Goal: Task Accomplishment & Management: Complete application form

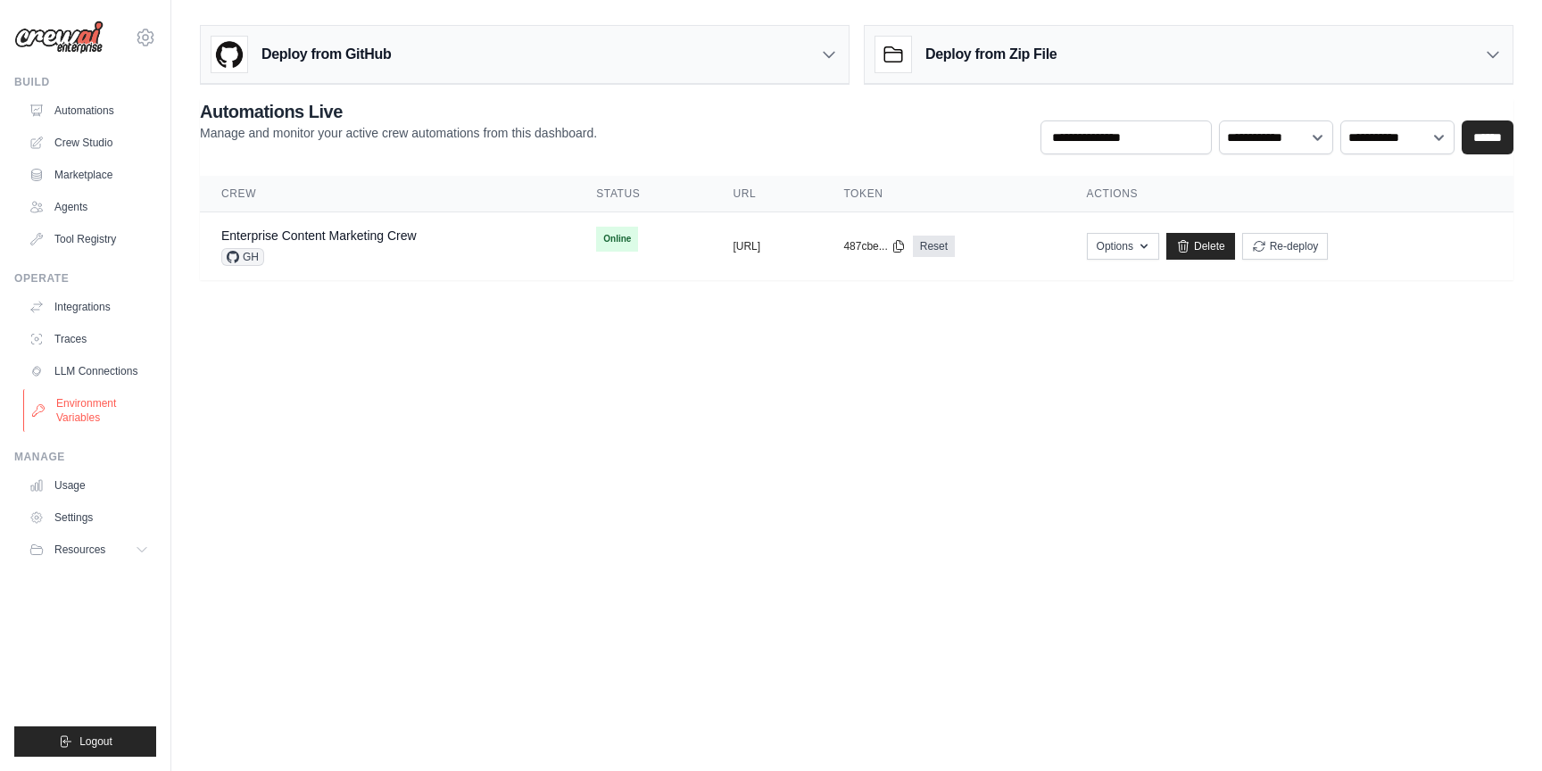
click at [94, 413] on link "Environment Variables" at bounding box center [90, 410] width 135 height 43
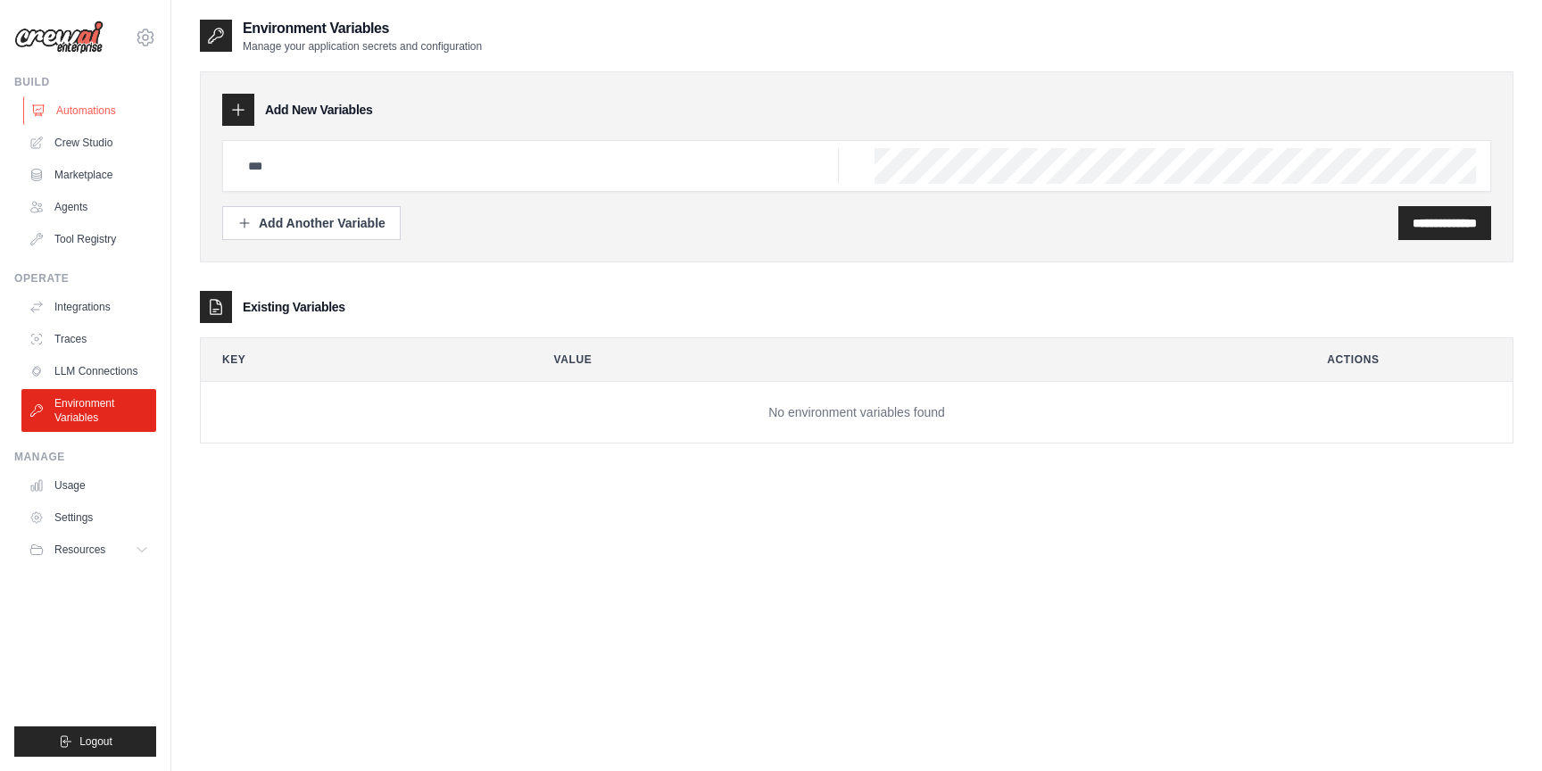
click at [103, 112] on link "Automations" at bounding box center [90, 110] width 135 height 29
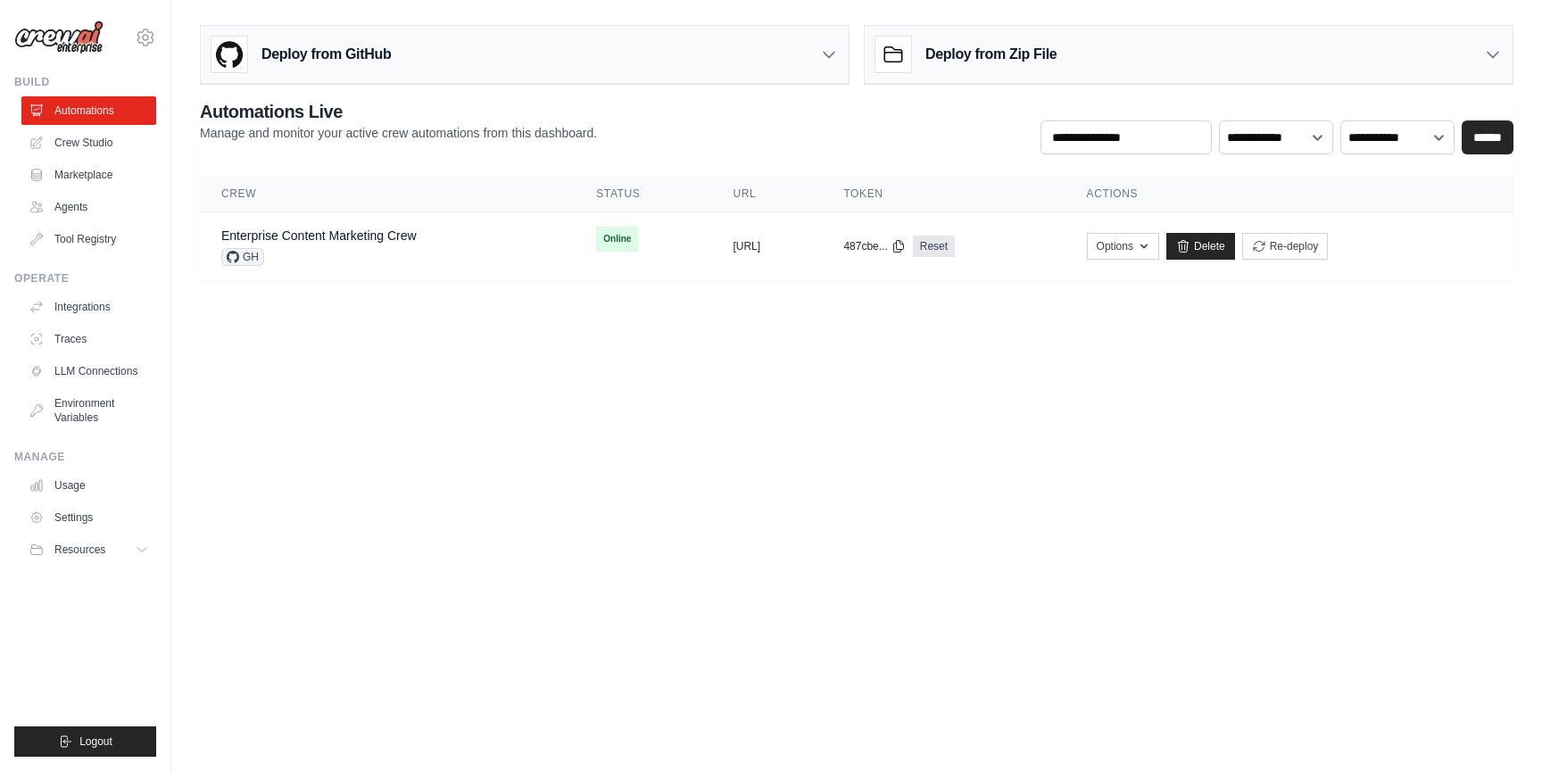
click at [101, 145] on link "Crew Studio" at bounding box center [88, 143] width 135 height 29
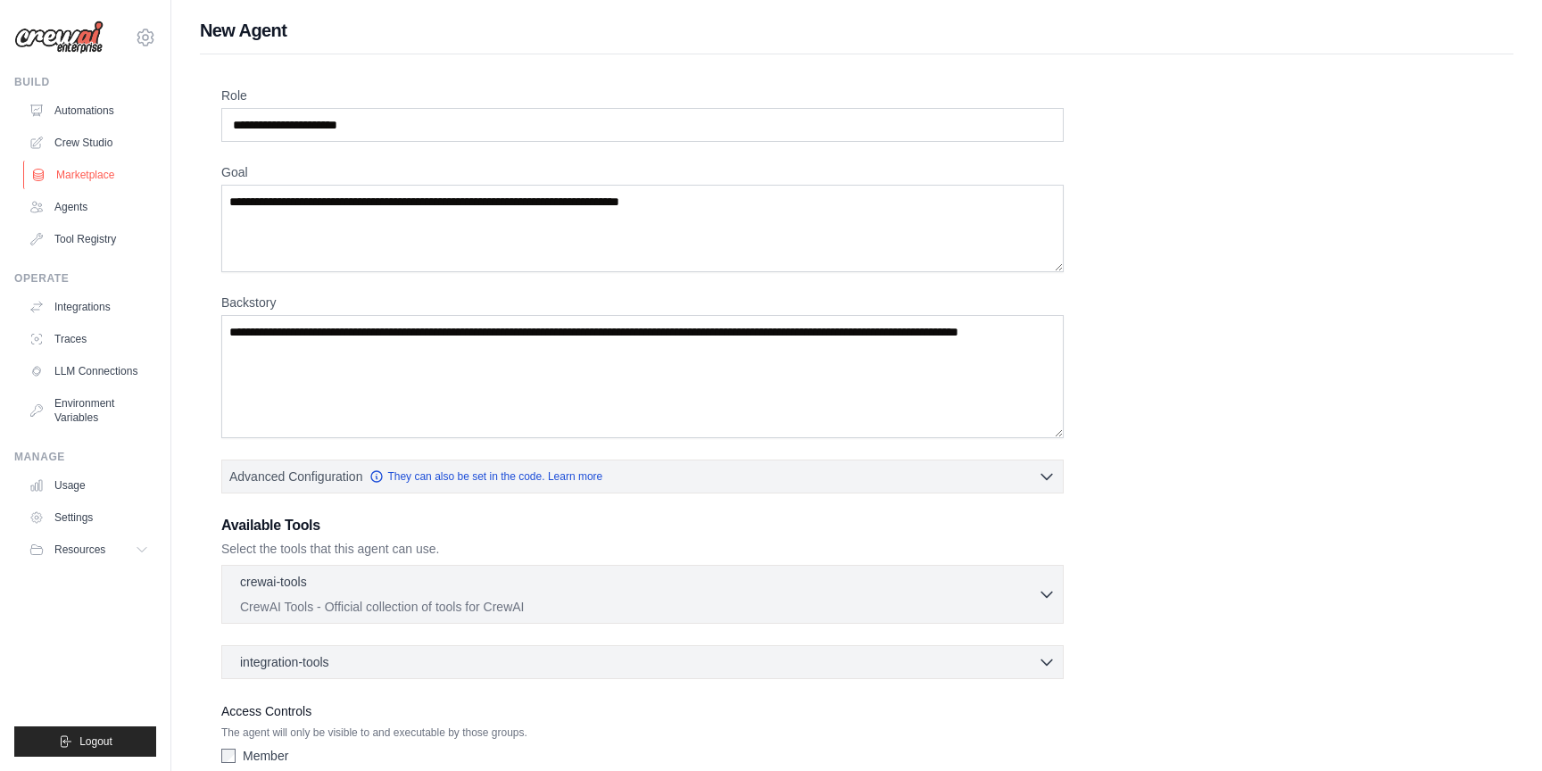
click at [102, 171] on link "Marketplace" at bounding box center [90, 175] width 135 height 29
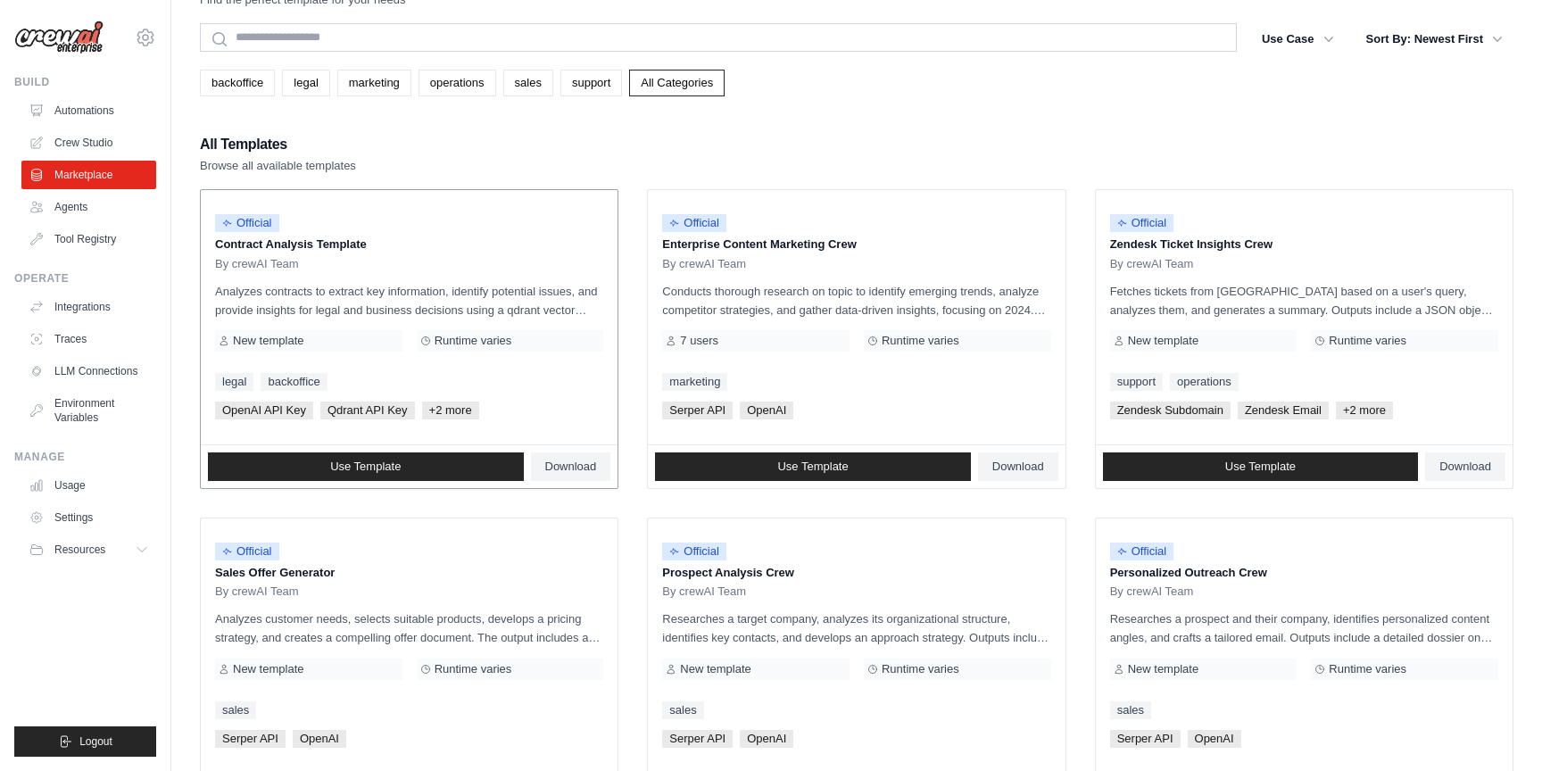
scroll to position [71, 0]
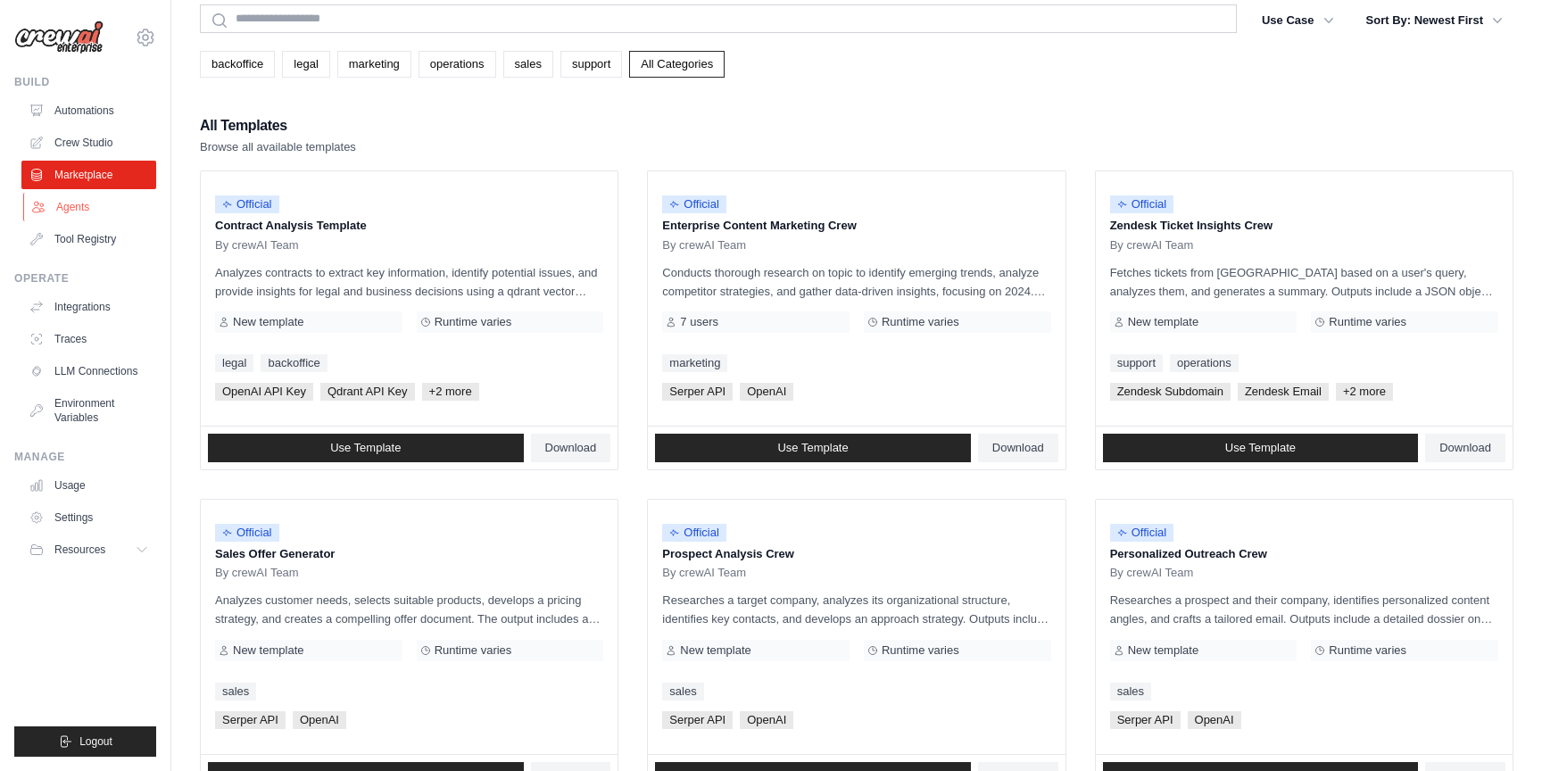
click at [81, 206] on link "Agents" at bounding box center [90, 207] width 135 height 29
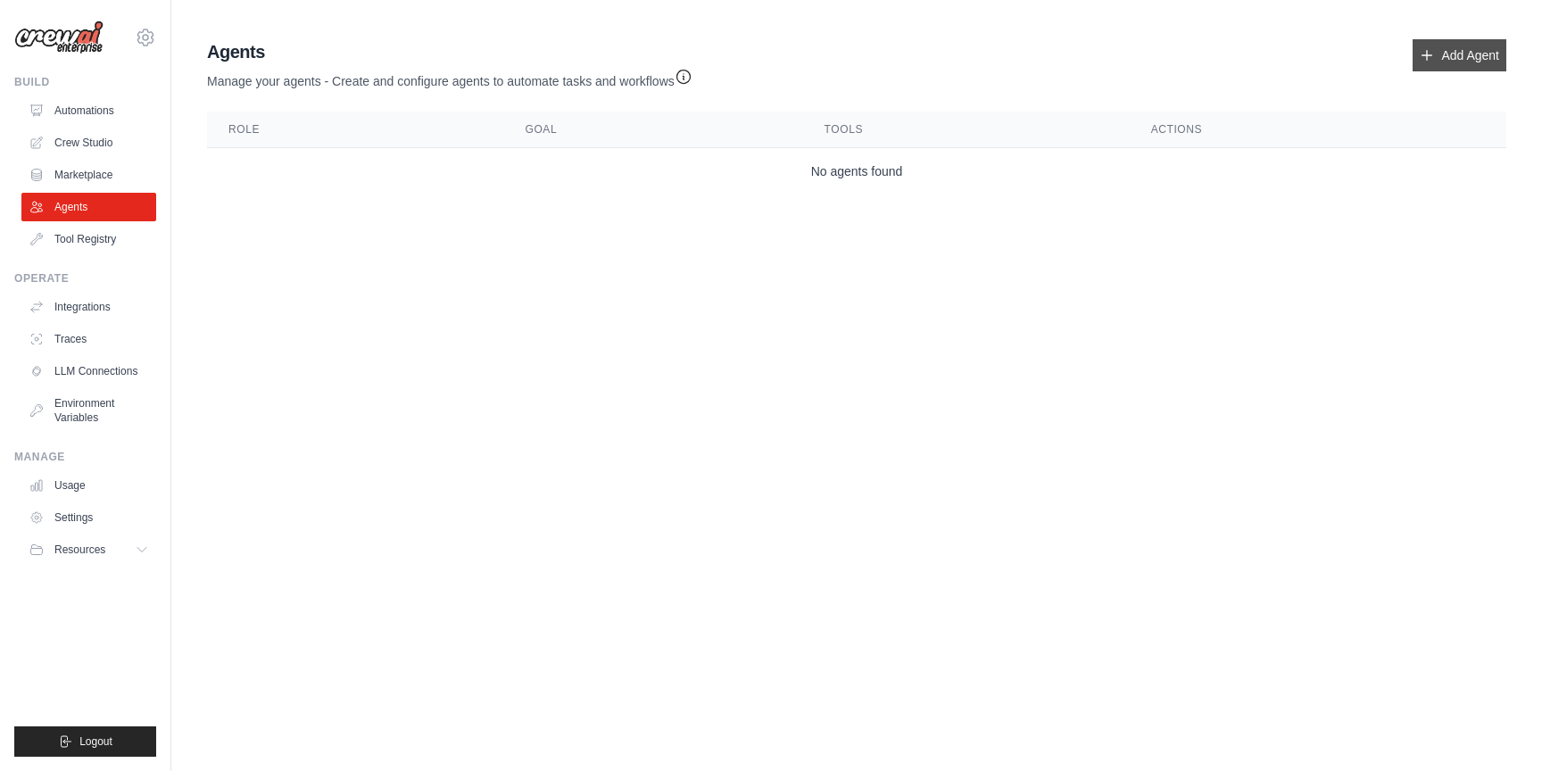
click at [1453, 55] on link "Add Agent" at bounding box center [1460, 55] width 94 height 32
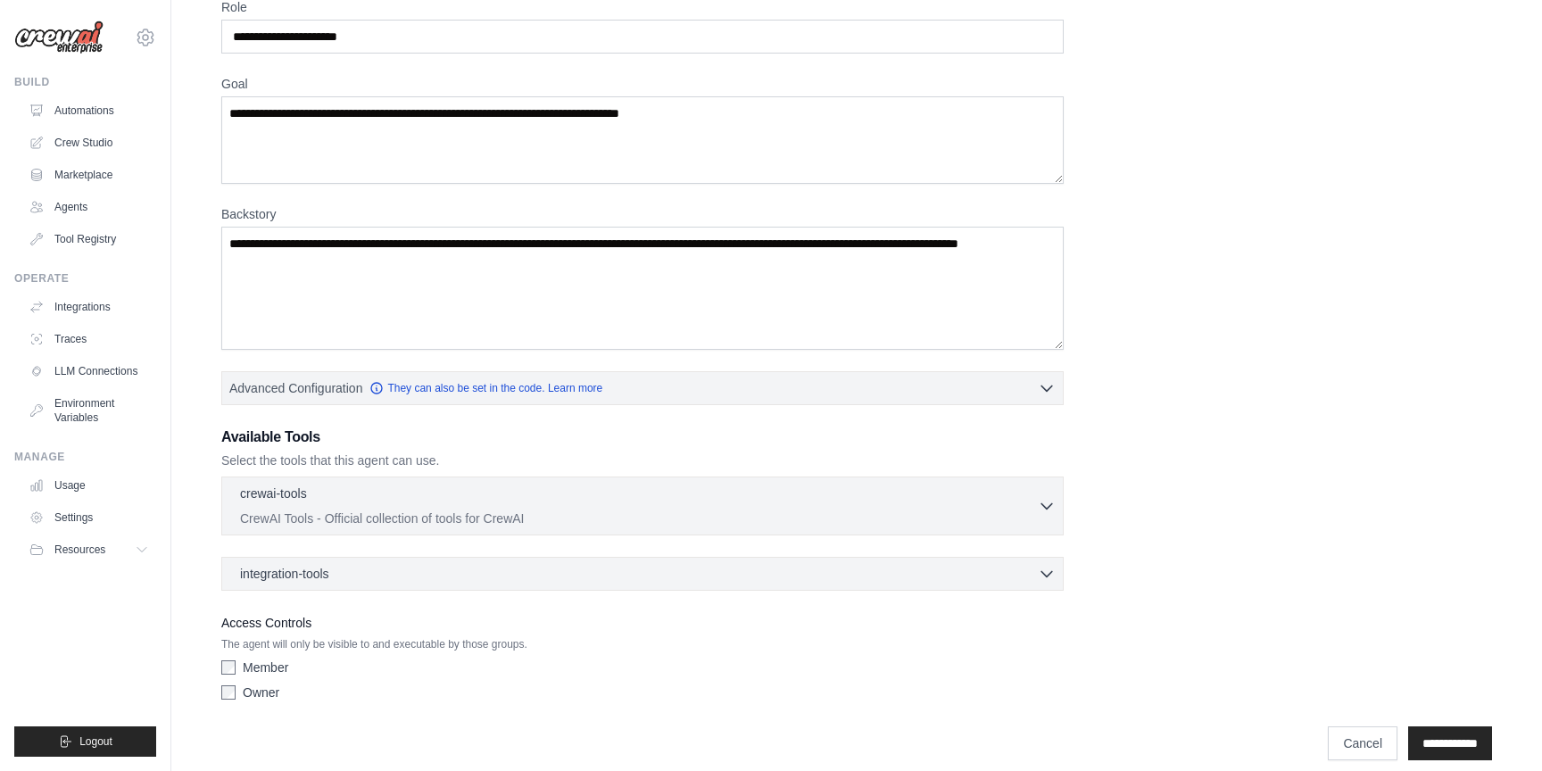
scroll to position [106, 0]
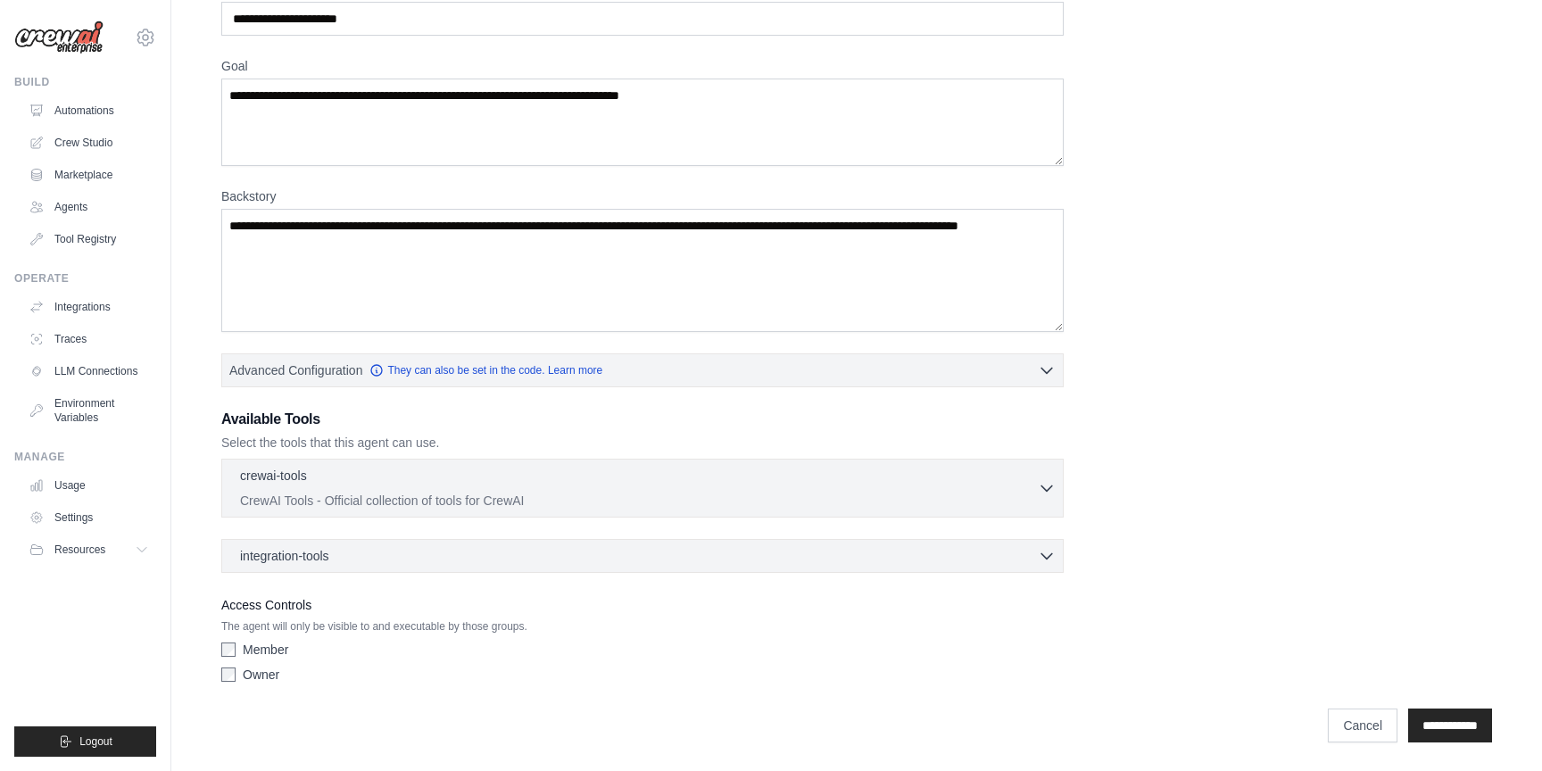
click at [262, 649] on label "Member" at bounding box center [266, 650] width 46 height 18
click at [270, 684] on div "Member Owner" at bounding box center [642, 666] width 843 height 50
click at [263, 671] on label "Owner" at bounding box center [261, 675] width 37 height 18
click at [1428, 724] on input "**********" at bounding box center [1450, 726] width 84 height 34
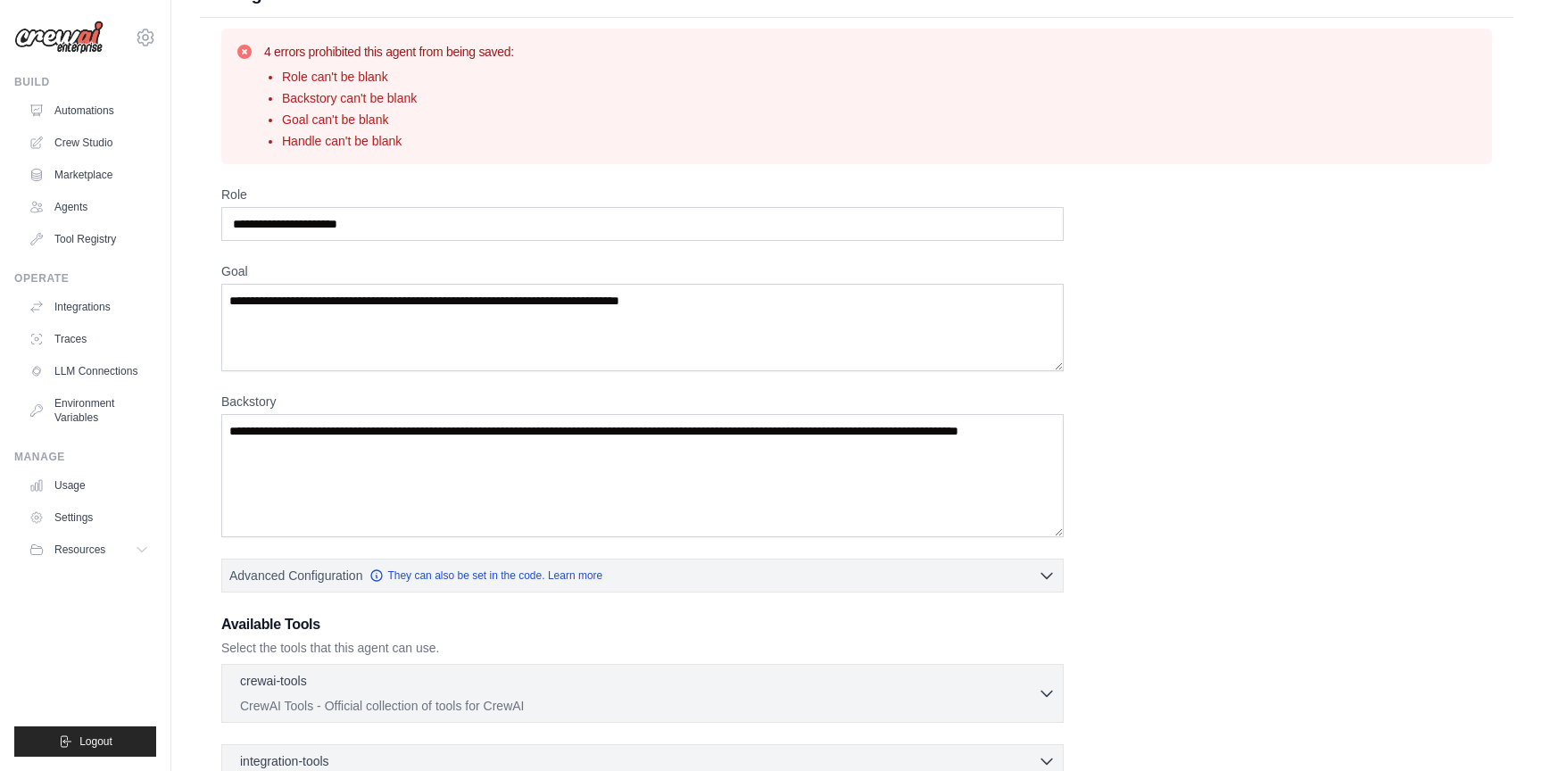
scroll to position [41, 0]
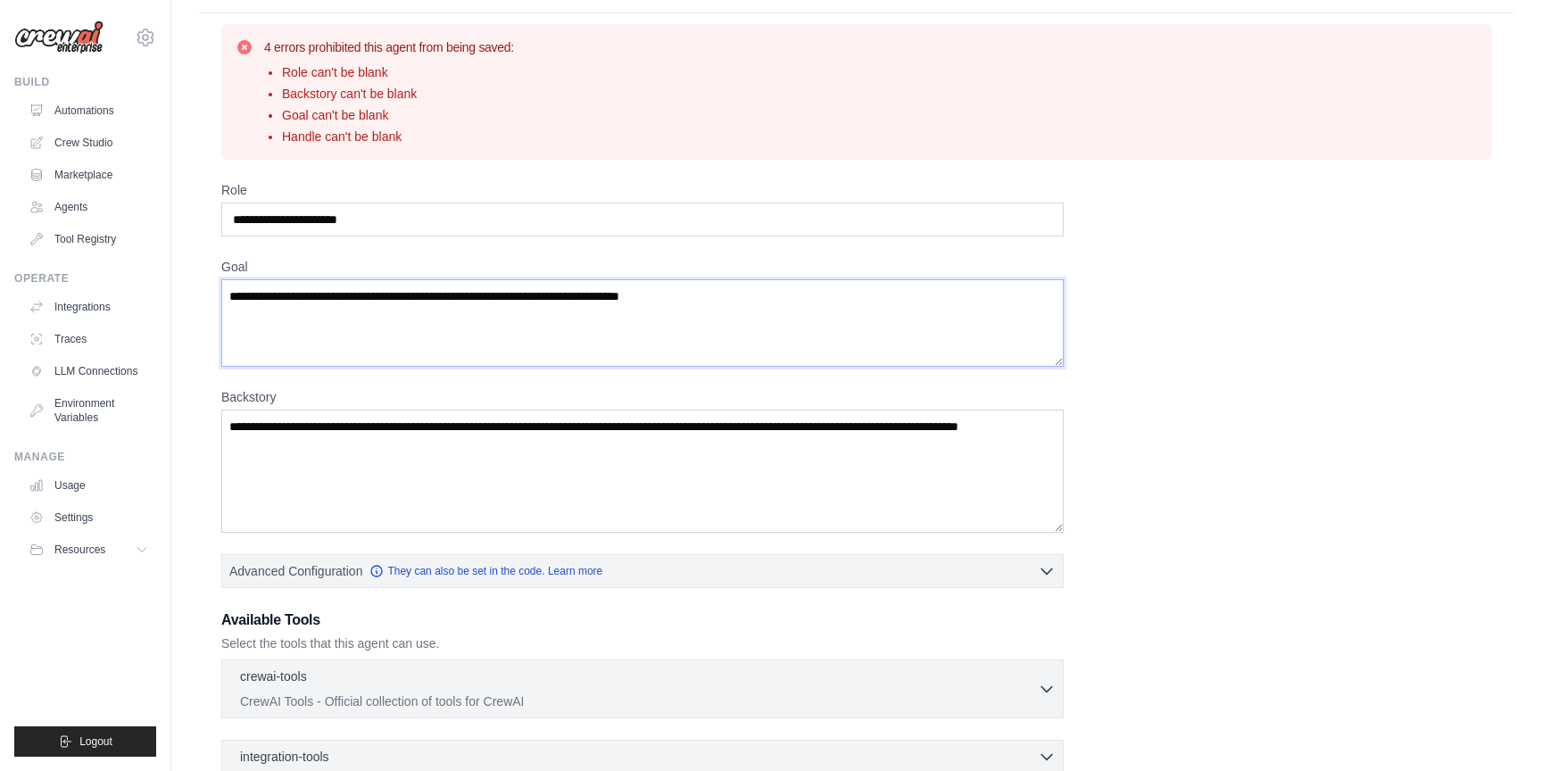
click at [581, 340] on textarea "Goal" at bounding box center [642, 322] width 843 height 87
click at [589, 462] on textarea "Backstory" at bounding box center [642, 471] width 843 height 123
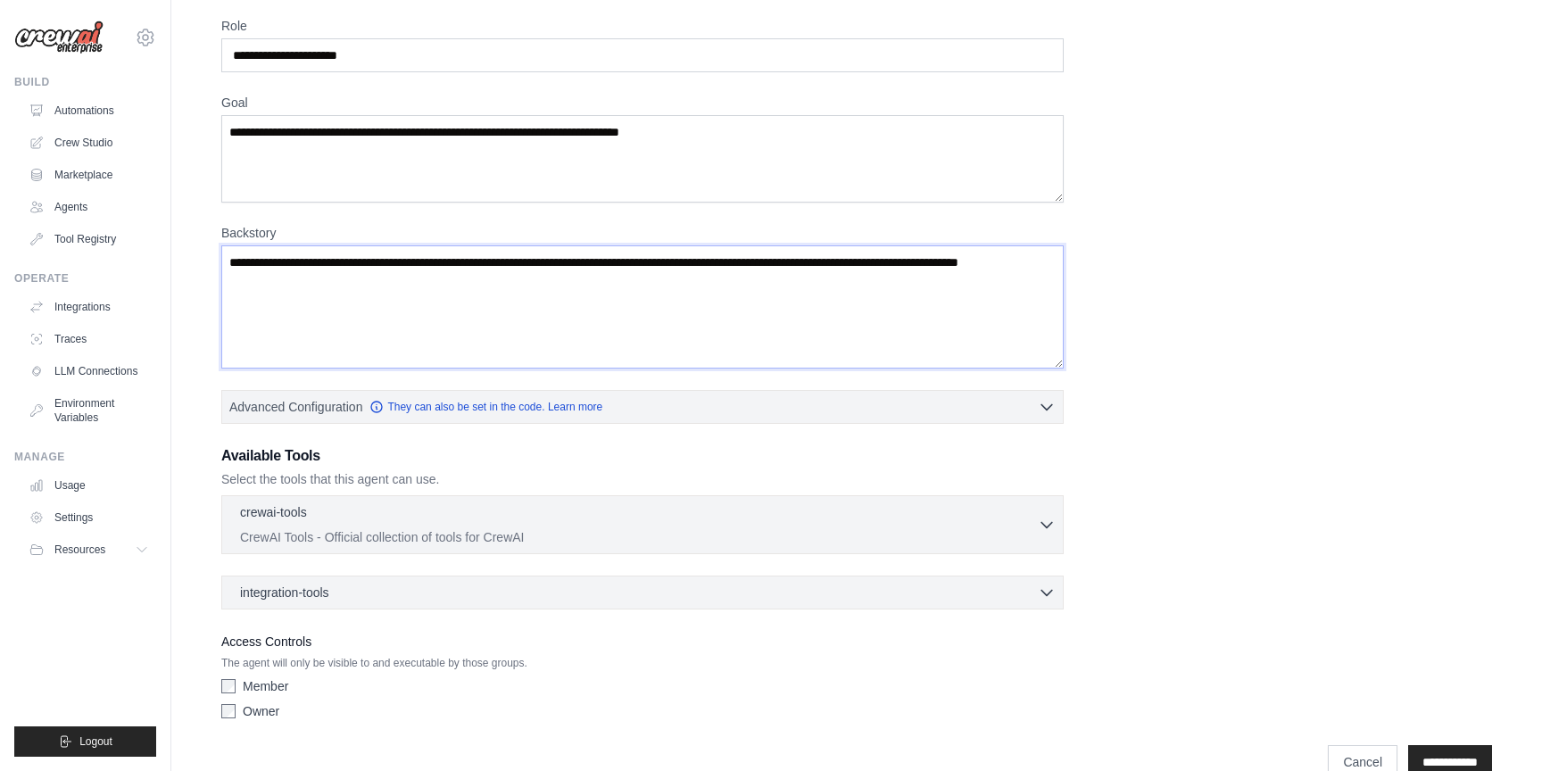
scroll to position [242, 0]
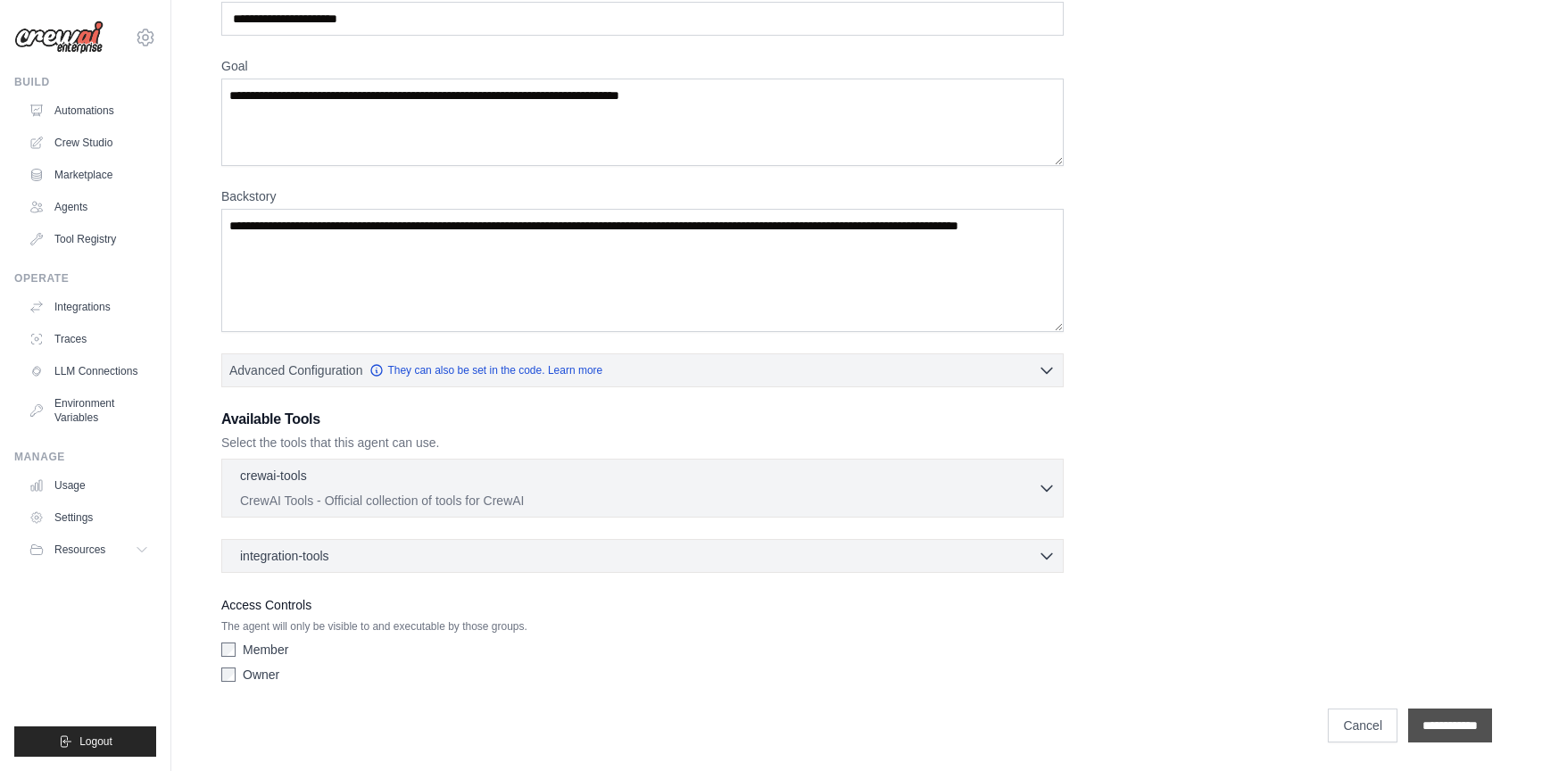
click at [1444, 724] on input "**********" at bounding box center [1450, 726] width 84 height 34
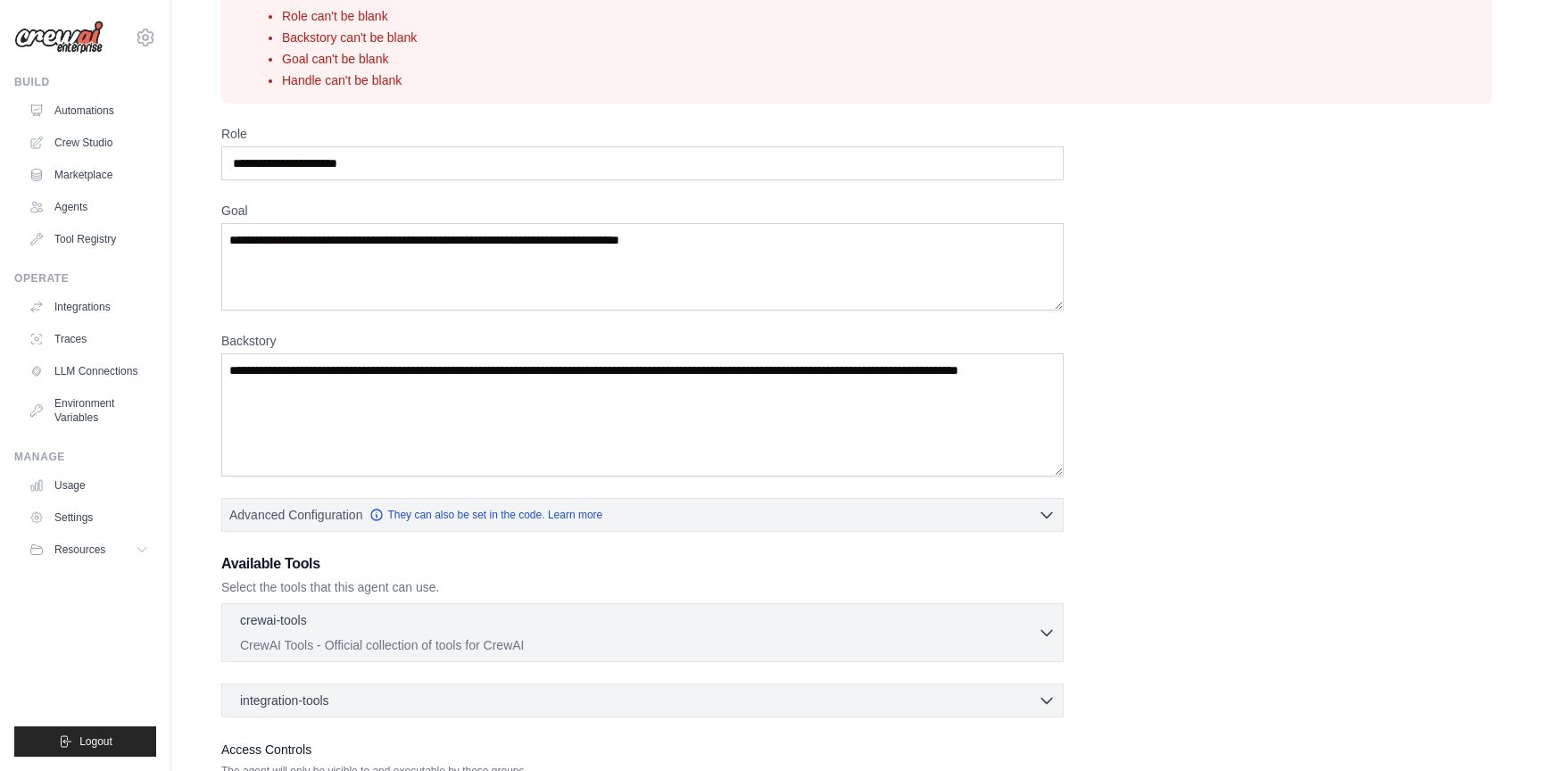
scroll to position [89, 0]
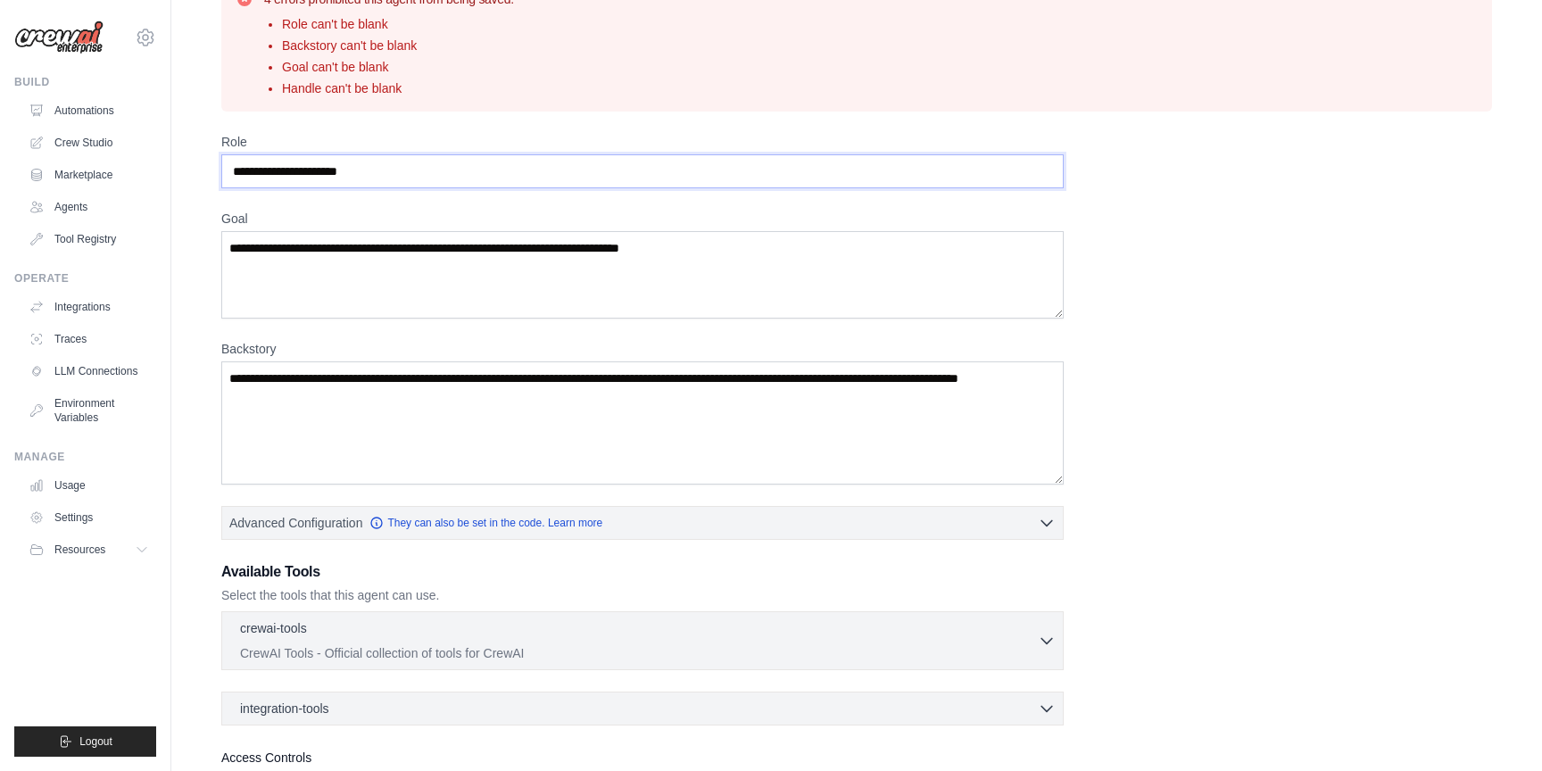
click at [511, 167] on input "Role" at bounding box center [642, 171] width 843 height 34
click at [420, 177] on input "Role" at bounding box center [642, 171] width 843 height 34
drag, startPoint x: 381, startPoint y: 177, endPoint x: 215, endPoint y: 166, distance: 166.4
click at [215, 166] on div "4 errors prohibited this agent from being saved: Role can't be blank Backstory …" at bounding box center [857, 435] width 1314 height 941
click at [276, 162] on input "Role" at bounding box center [642, 171] width 843 height 34
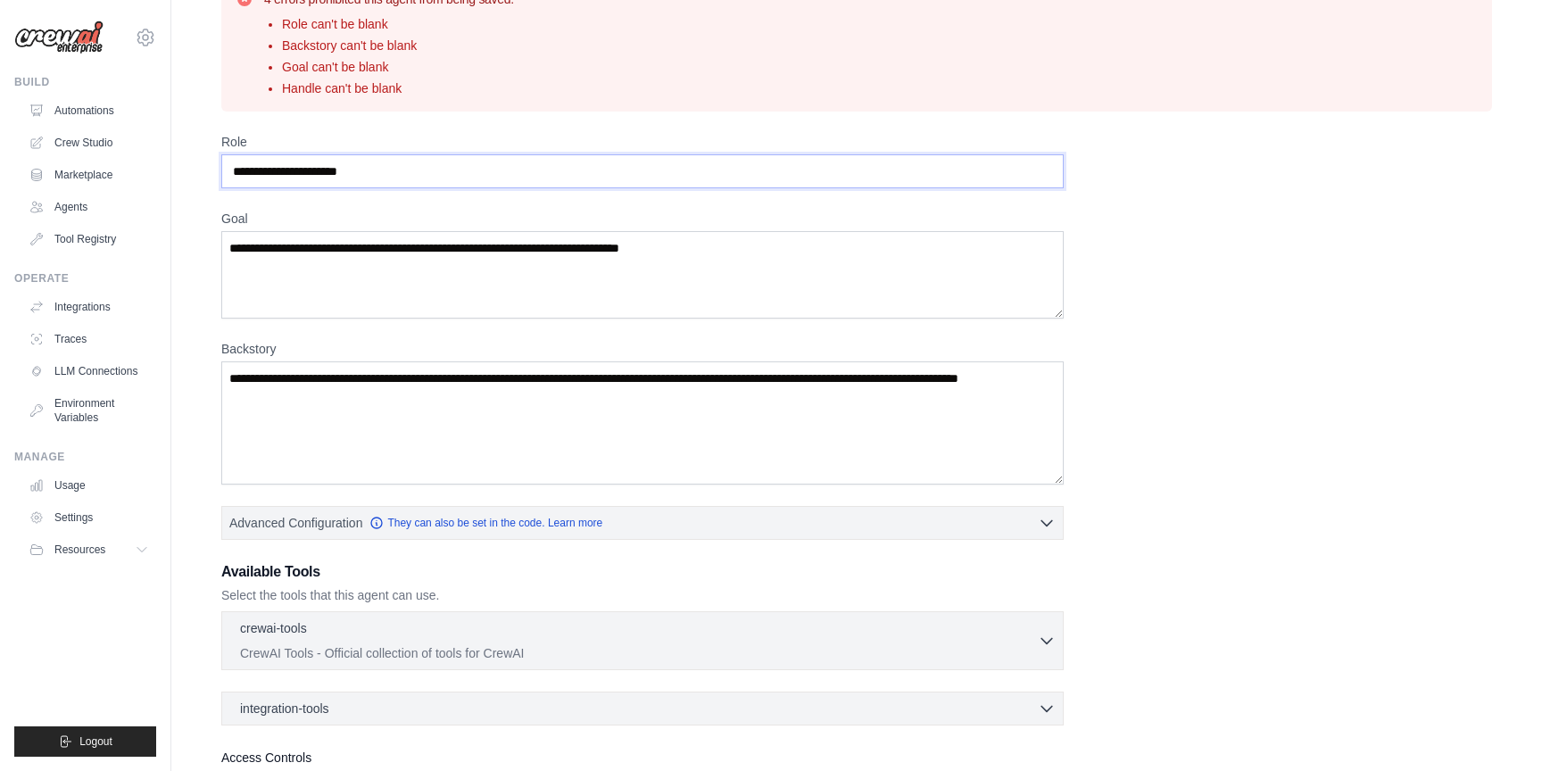
click at [276, 162] on input "Role" at bounding box center [642, 171] width 843 height 34
type input "**********"
drag, startPoint x: 712, startPoint y: 245, endPoint x: 262, endPoint y: 245, distance: 450.7
click at [262, 245] on textarea "Goal" at bounding box center [642, 274] width 843 height 87
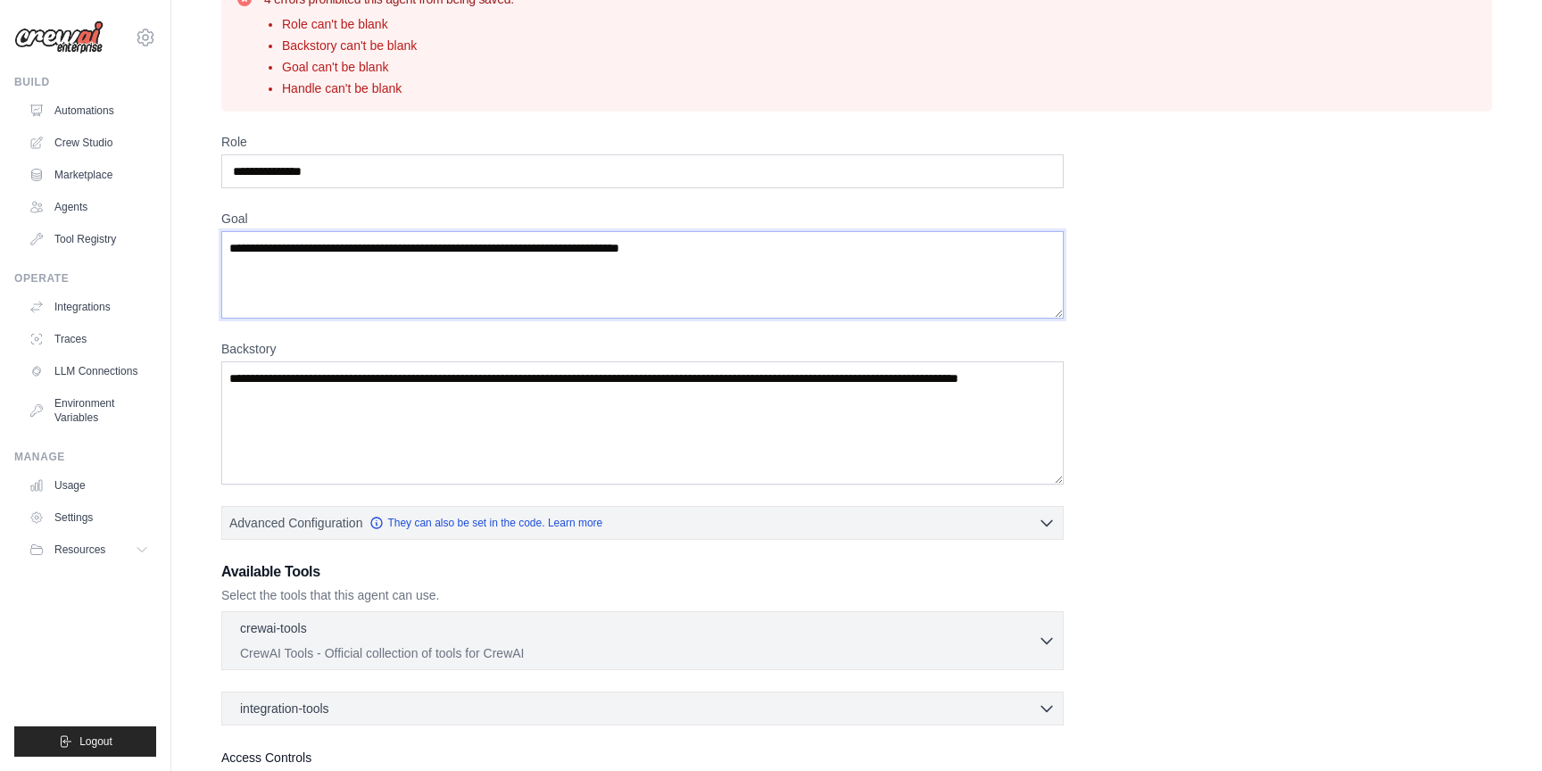
click at [262, 245] on textarea "Goal" at bounding box center [642, 274] width 843 height 87
type textarea "**********"
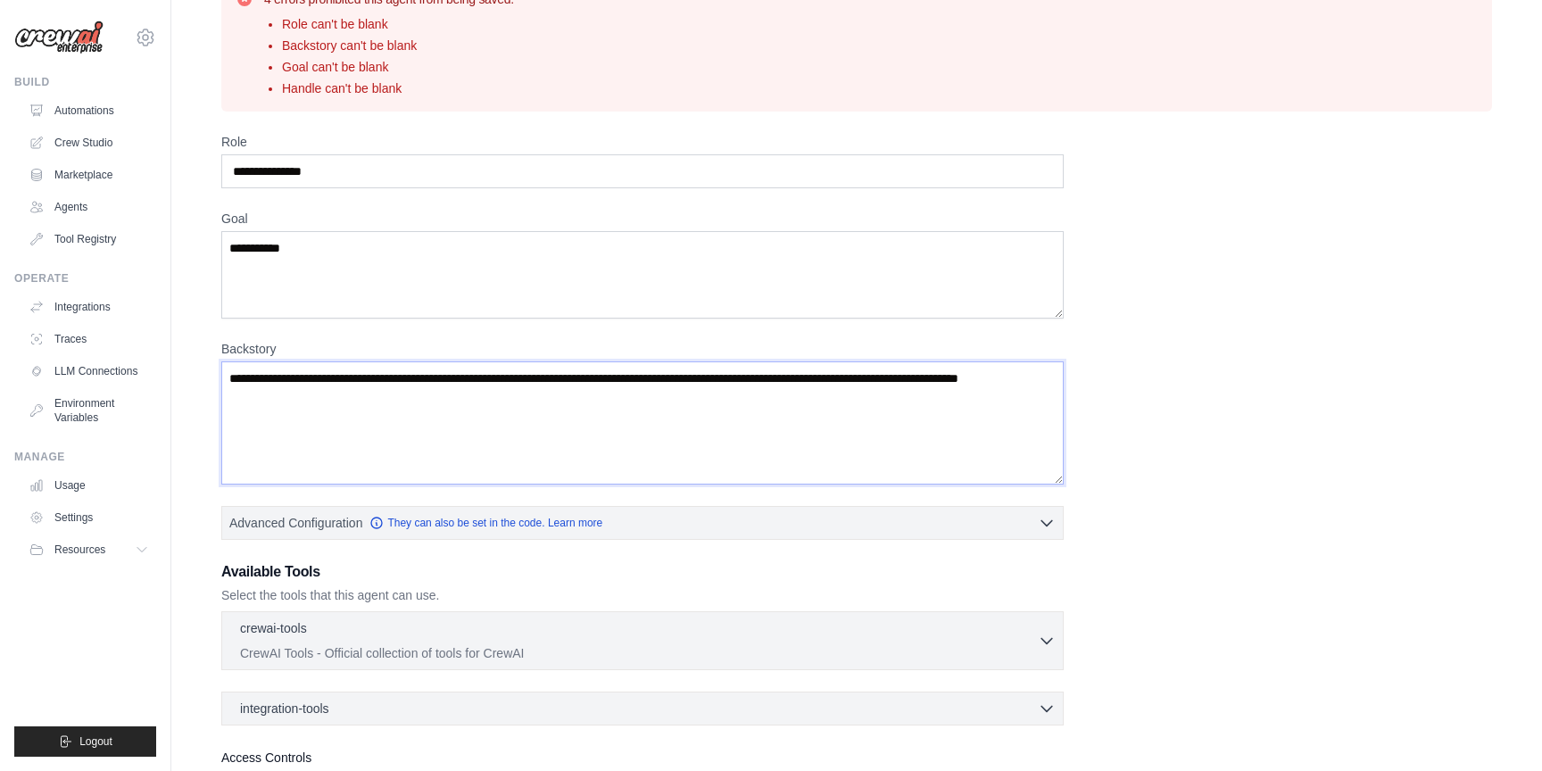
click at [368, 396] on textarea "Backstory" at bounding box center [642, 422] width 843 height 123
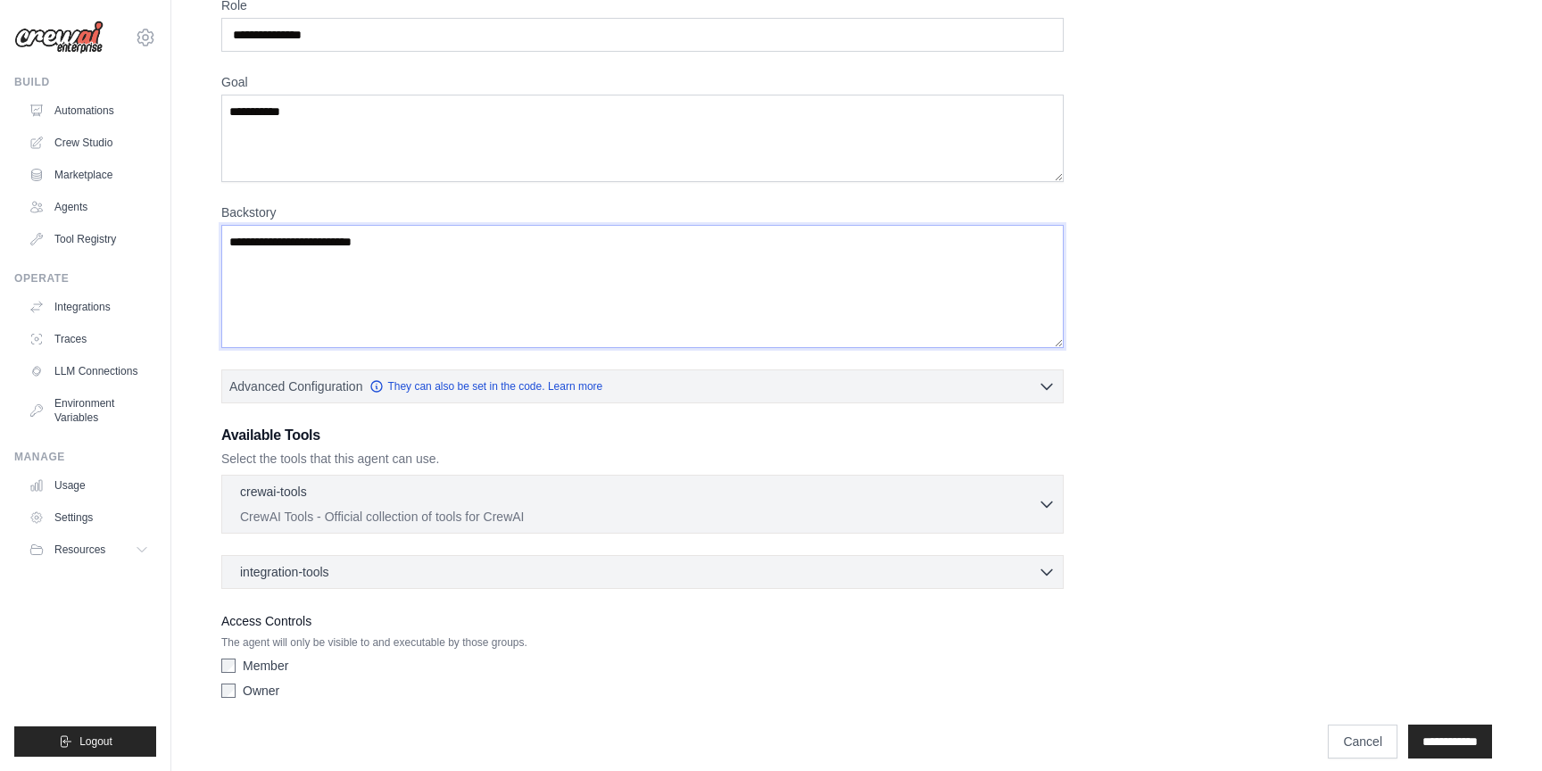
scroll to position [242, 0]
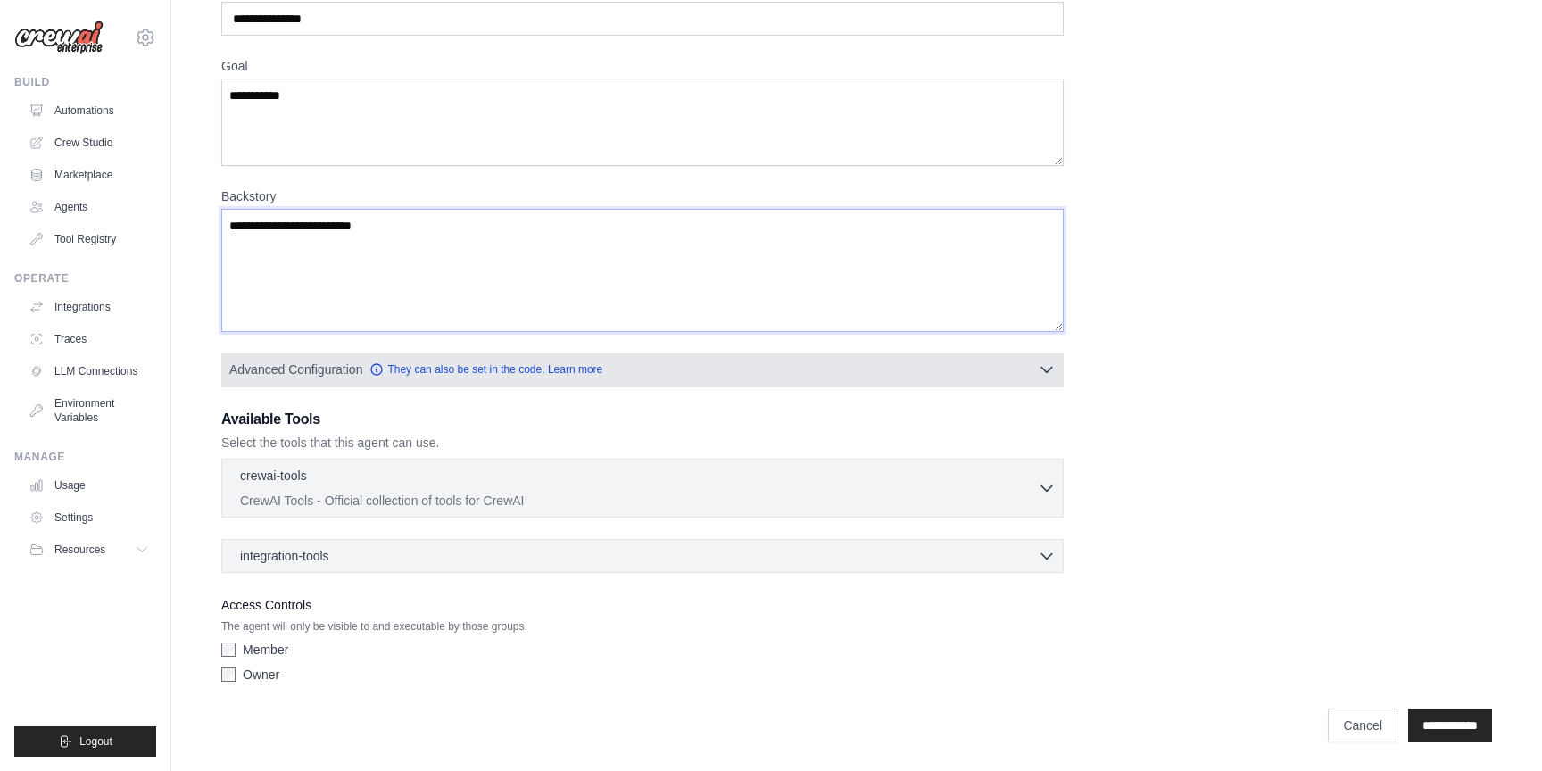
type textarea "**********"
click at [1048, 370] on icon "button" at bounding box center [1047, 370] width 11 height 5
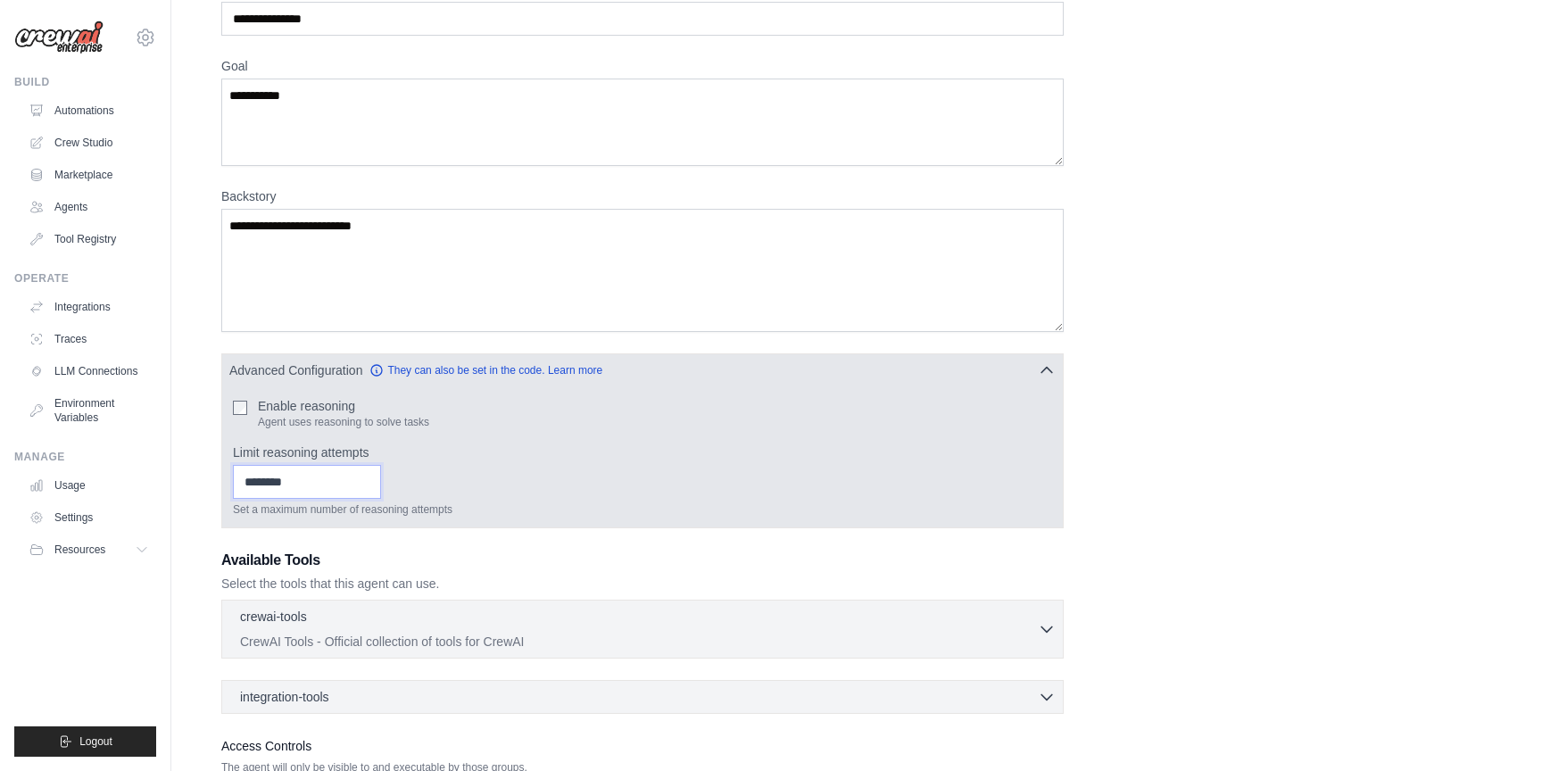
click at [366, 478] on input "*" at bounding box center [307, 482] width 148 height 34
type input "*"
click at [366, 478] on input "*" at bounding box center [307, 482] width 148 height 34
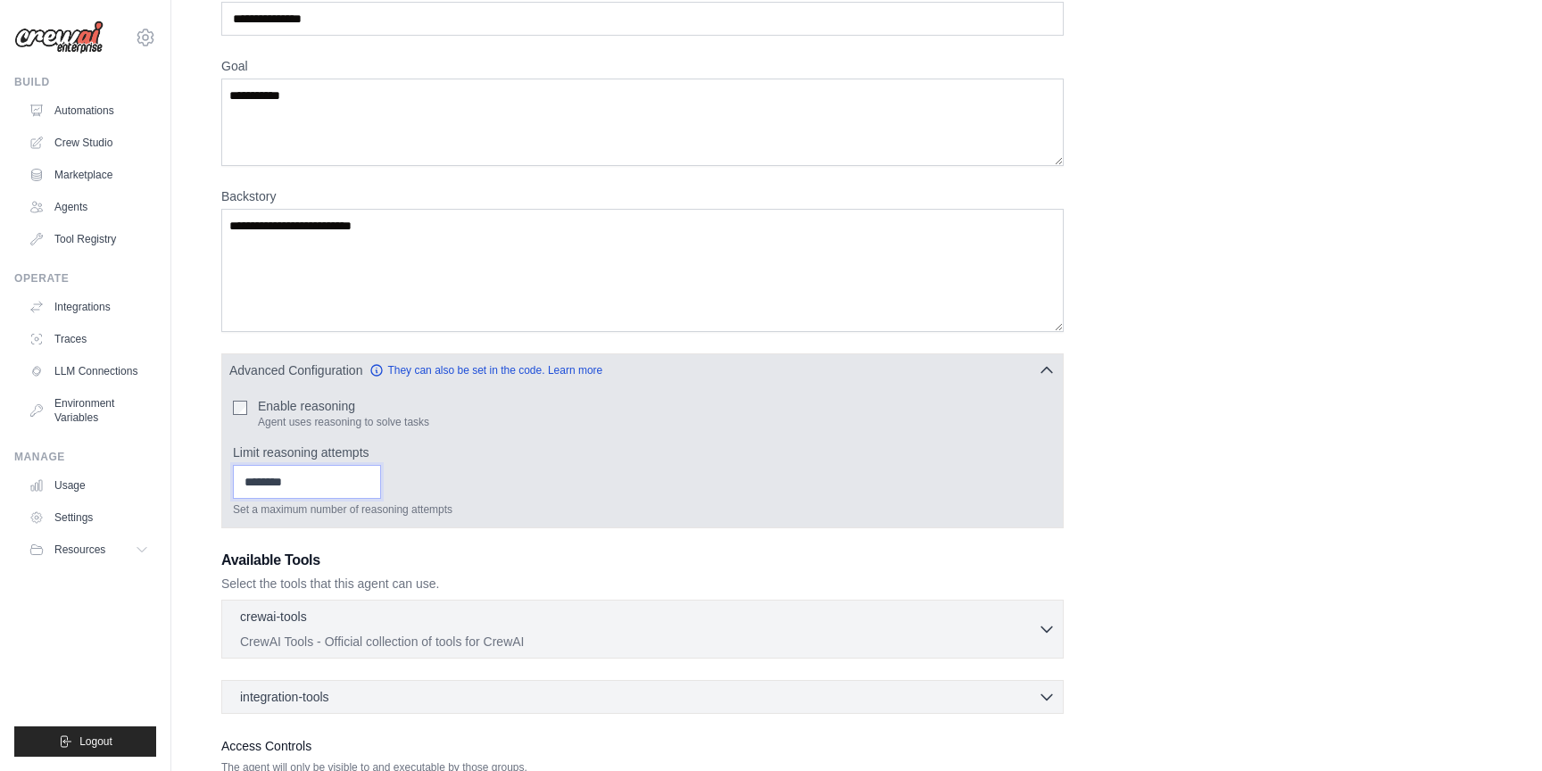
scroll to position [383, 0]
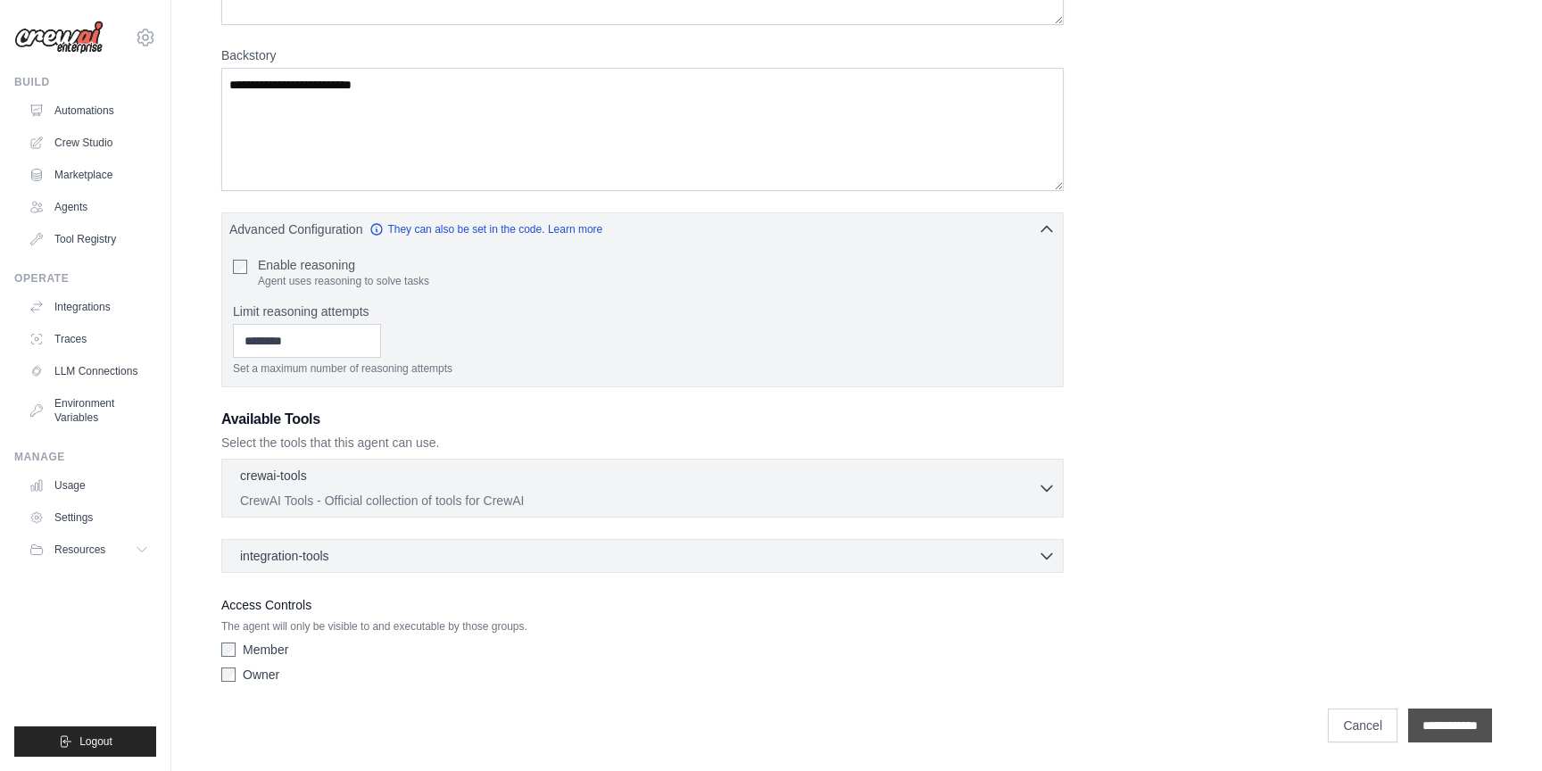
click at [1437, 732] on input "**********" at bounding box center [1450, 726] width 84 height 34
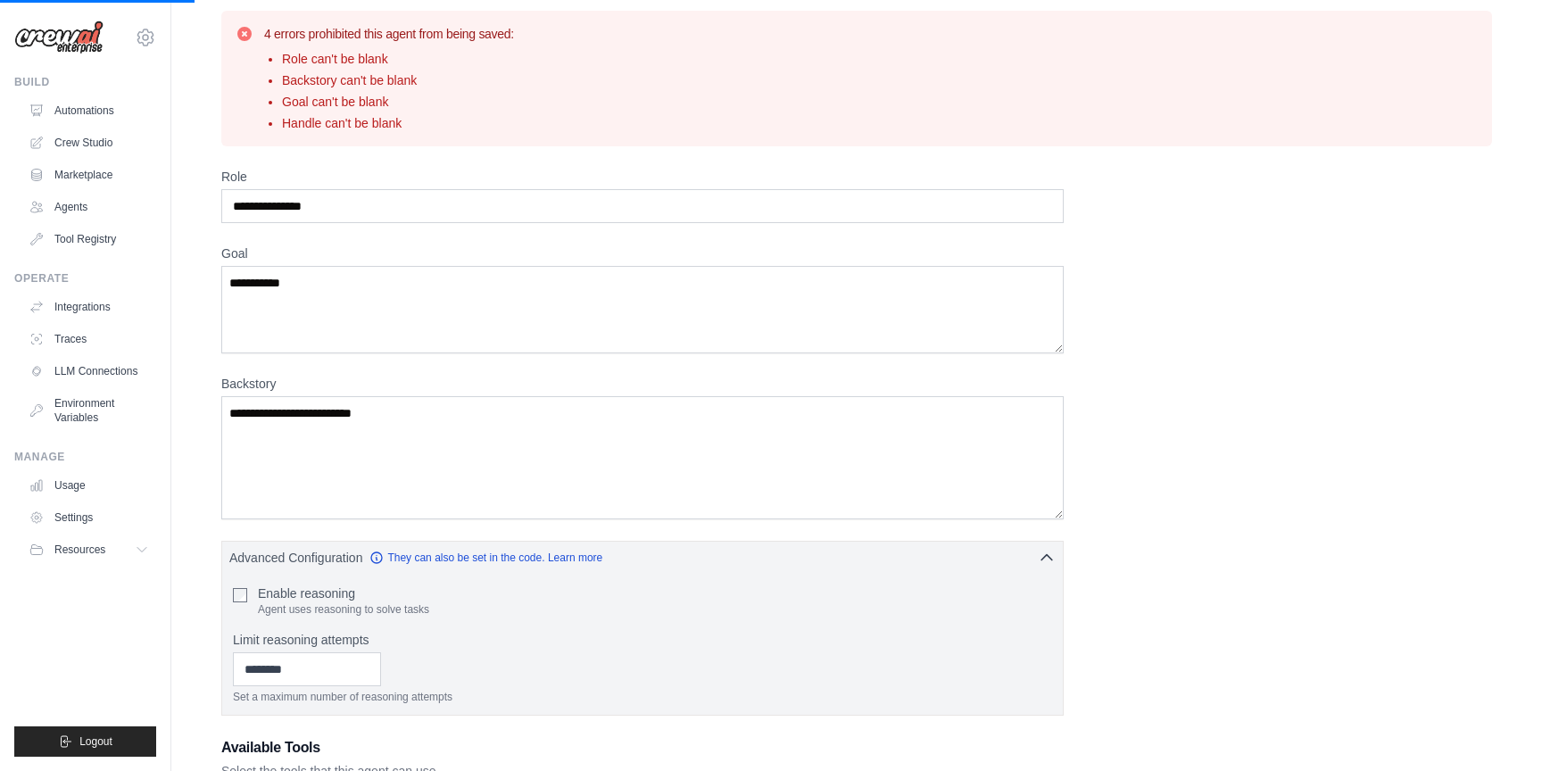
scroll to position [0, 0]
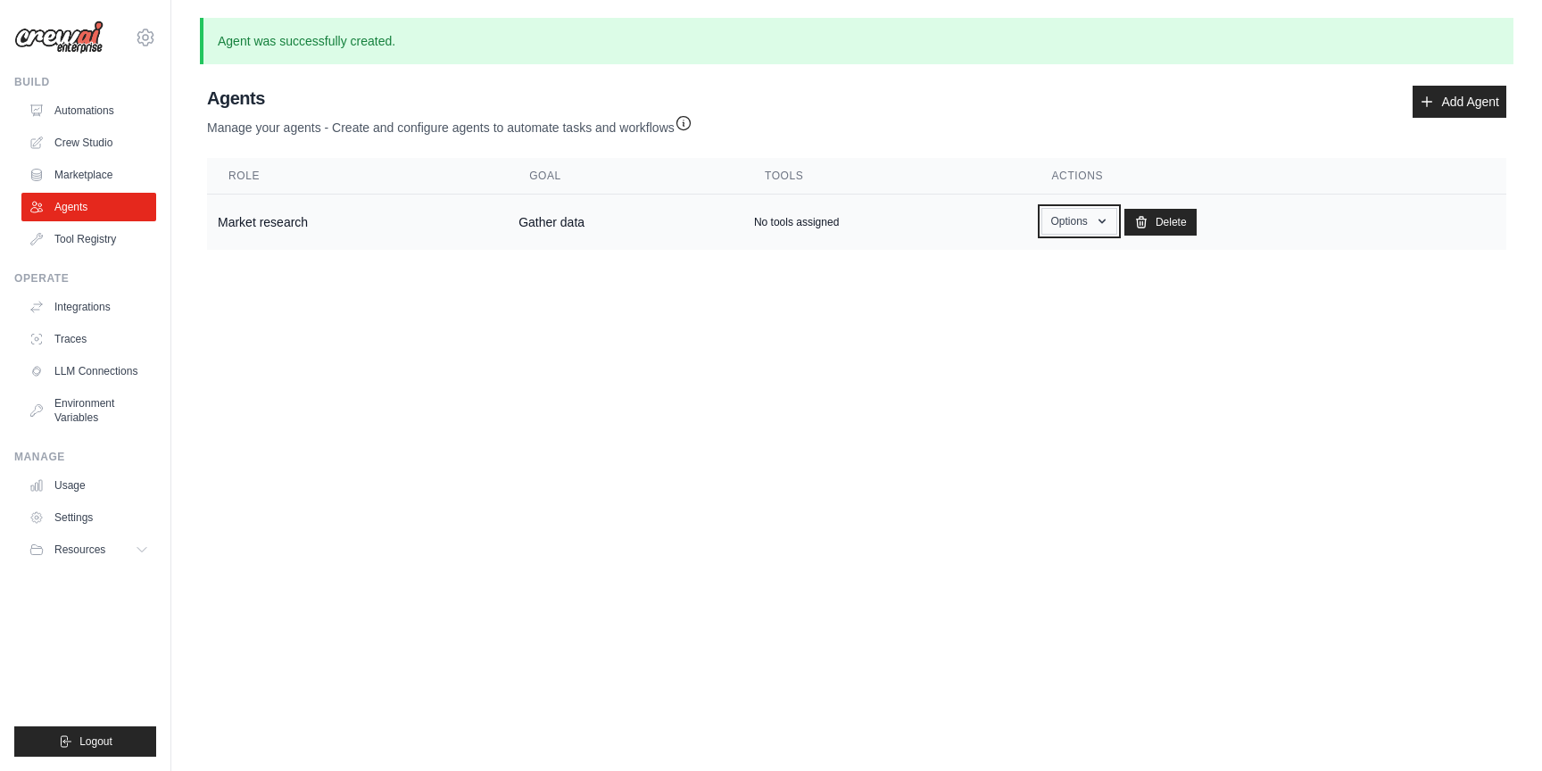
click at [1100, 219] on icon "button" at bounding box center [1102, 221] width 14 height 14
click at [1036, 292] on link "Edit" at bounding box center [1053, 294] width 129 height 32
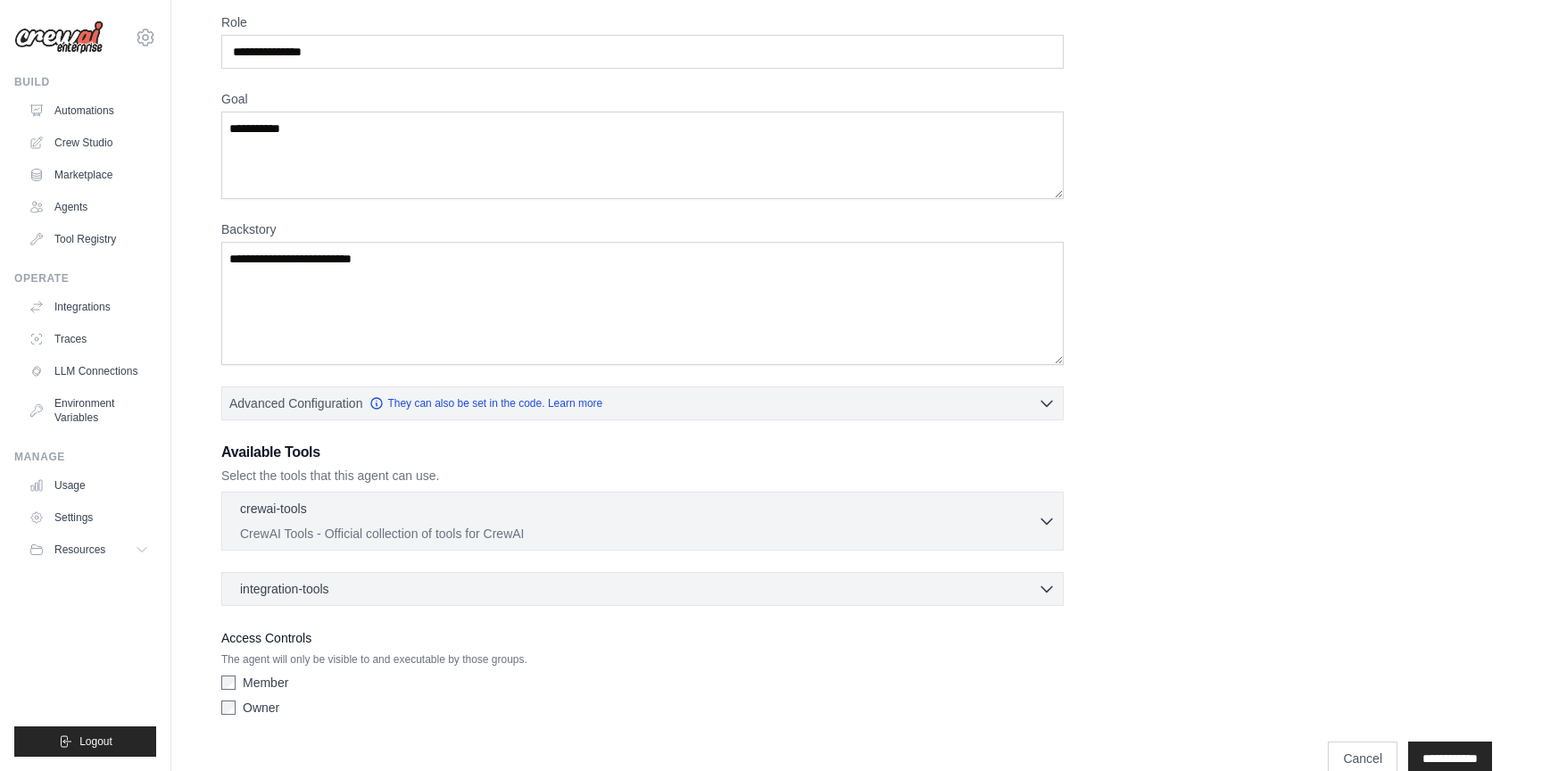
scroll to position [156, 0]
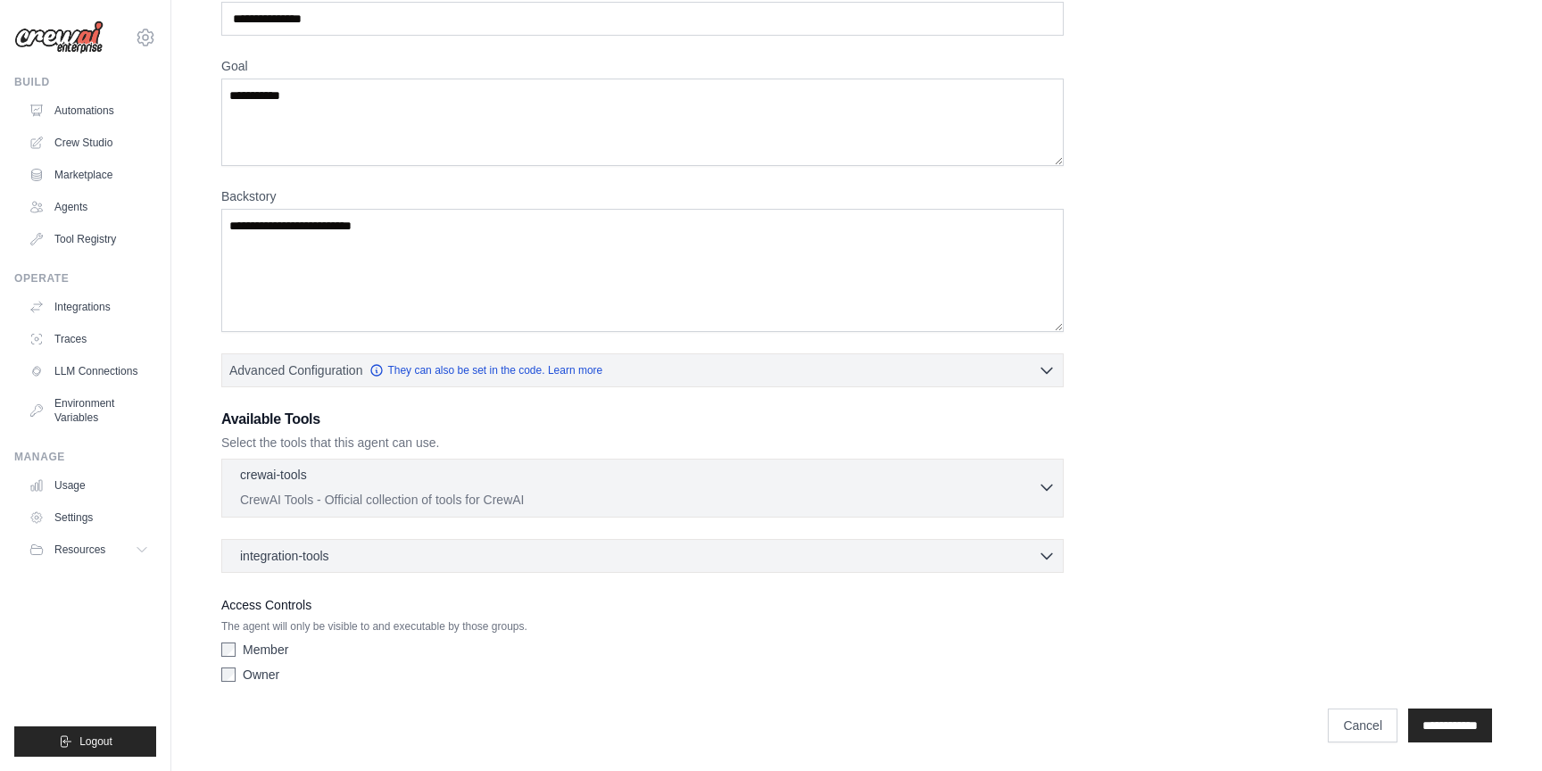
click at [1037, 484] on div "crewai-tools 0 selected" at bounding box center [639, 476] width 798 height 21
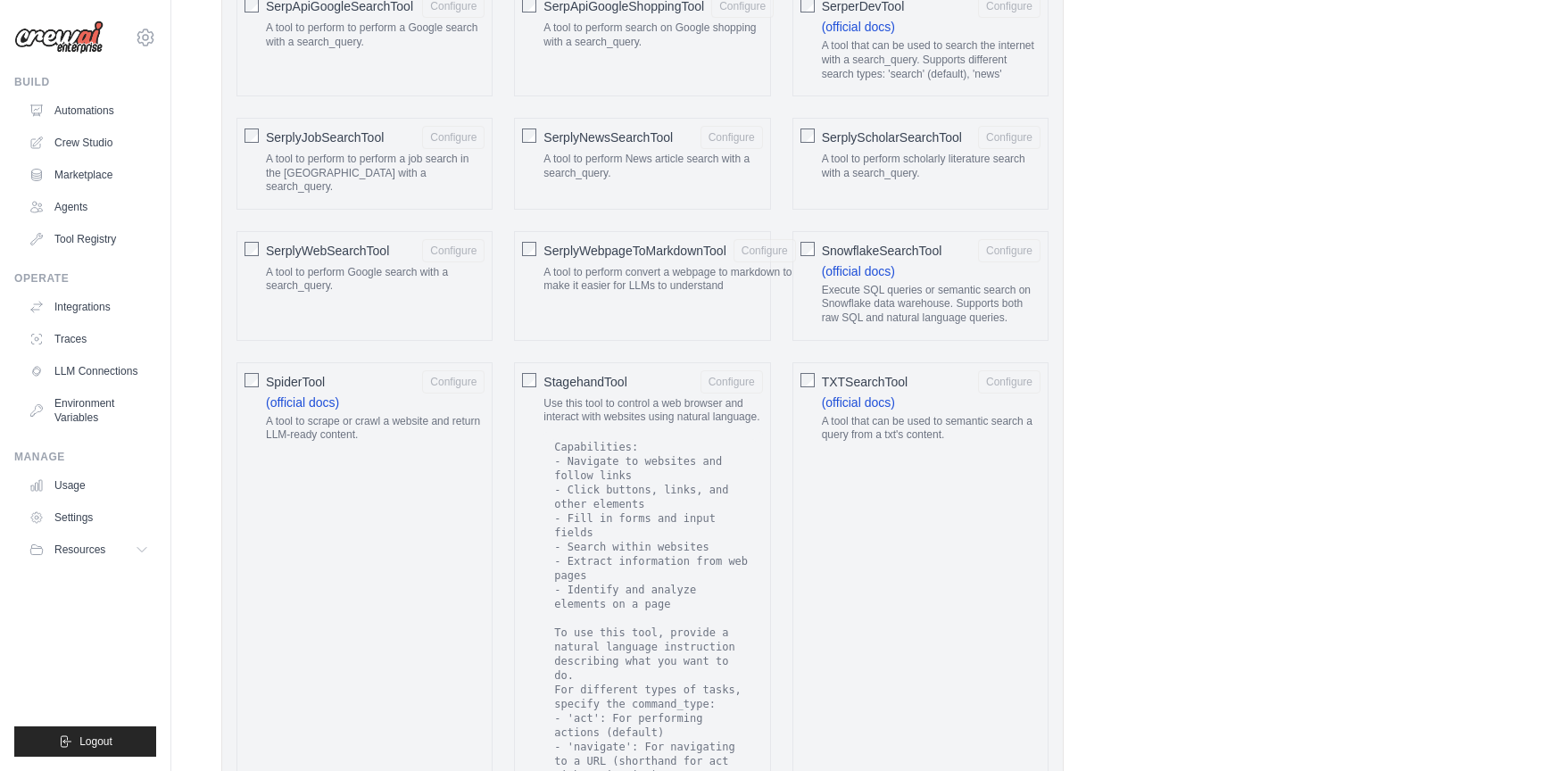
scroll to position [3275, 0]
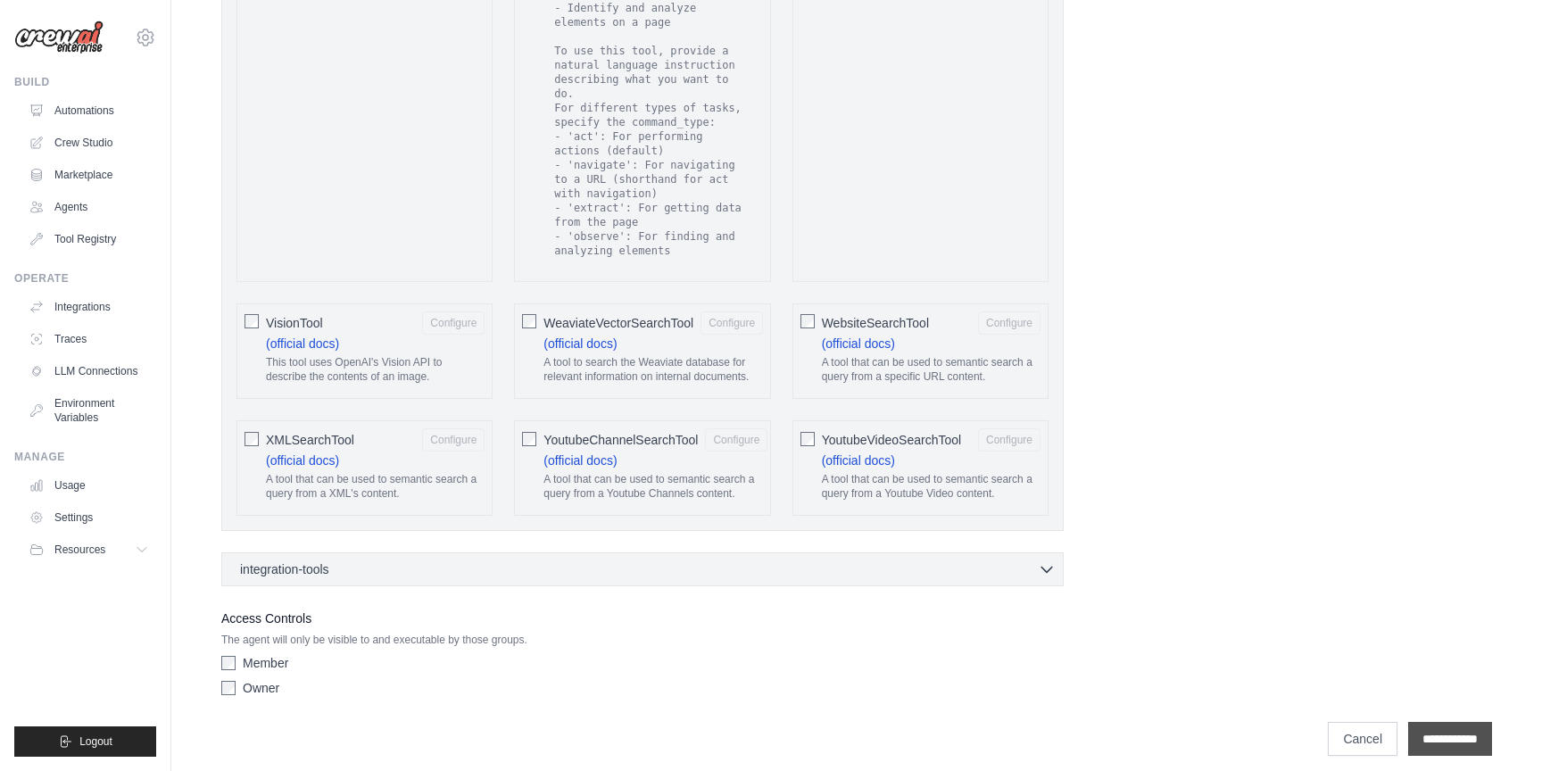
click at [1430, 722] on input "**********" at bounding box center [1450, 739] width 84 height 34
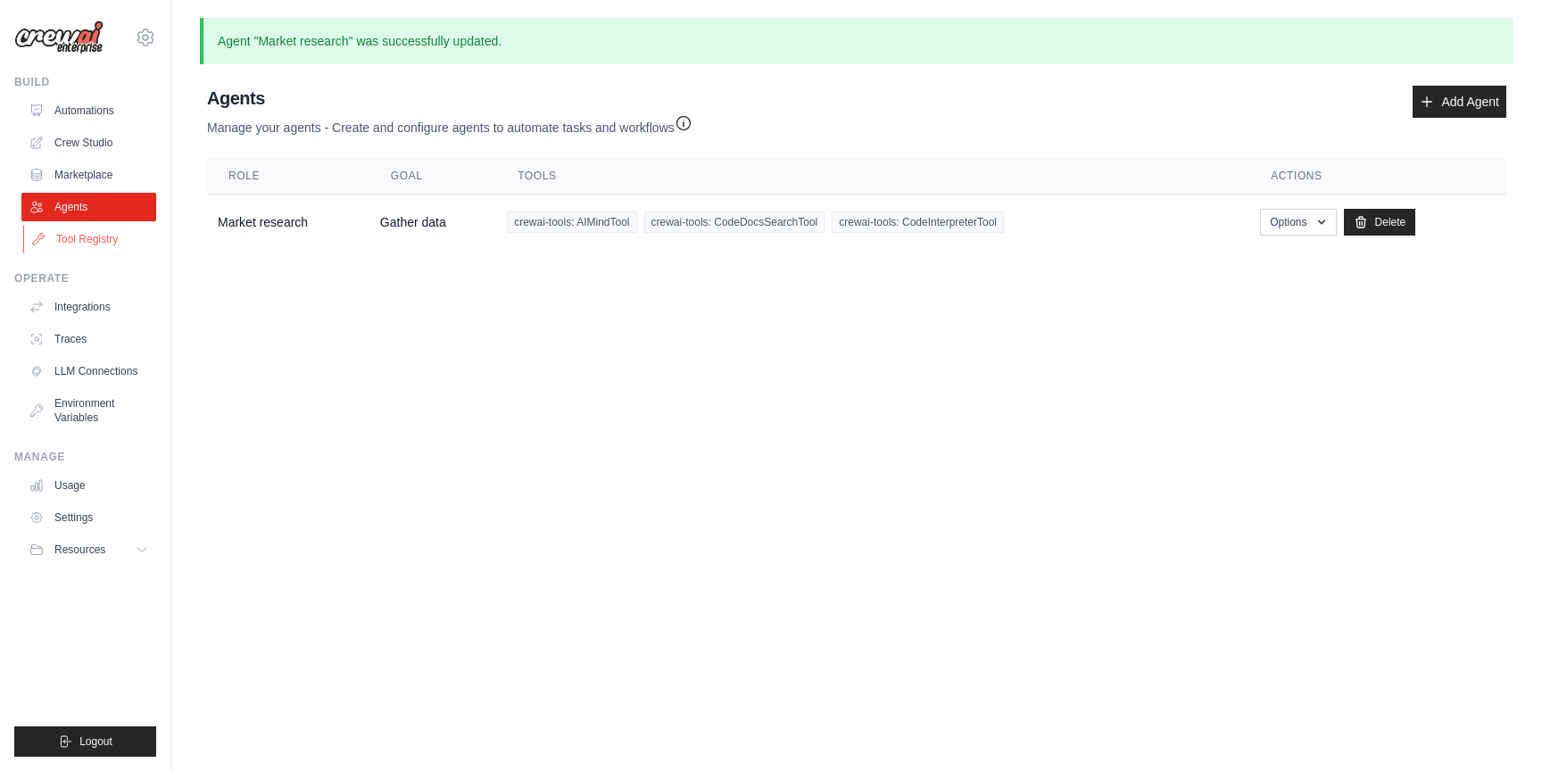
click at [98, 239] on link "Tool Registry" at bounding box center [90, 239] width 135 height 29
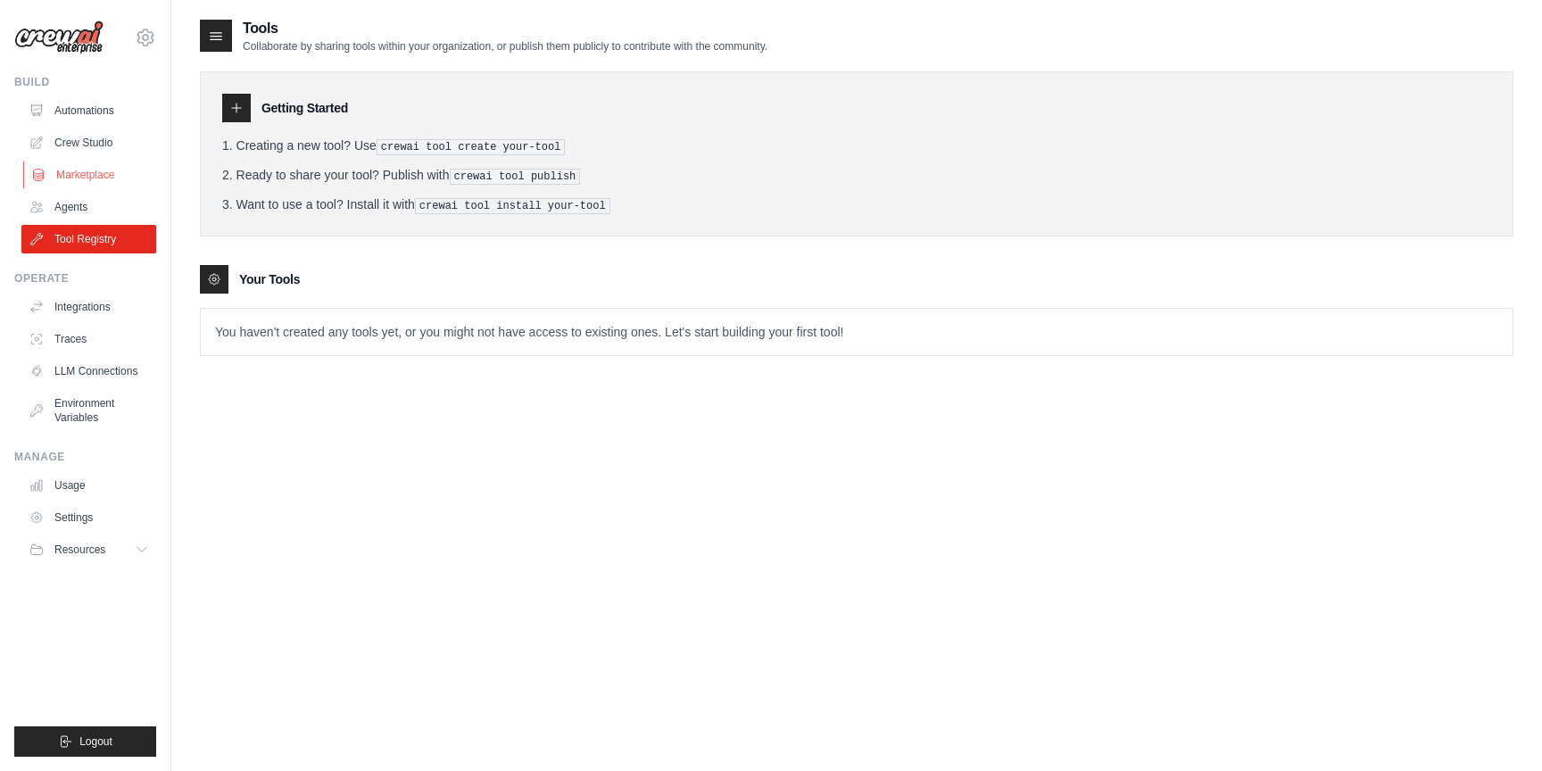
click at [95, 171] on link "Marketplace" at bounding box center [90, 175] width 135 height 29
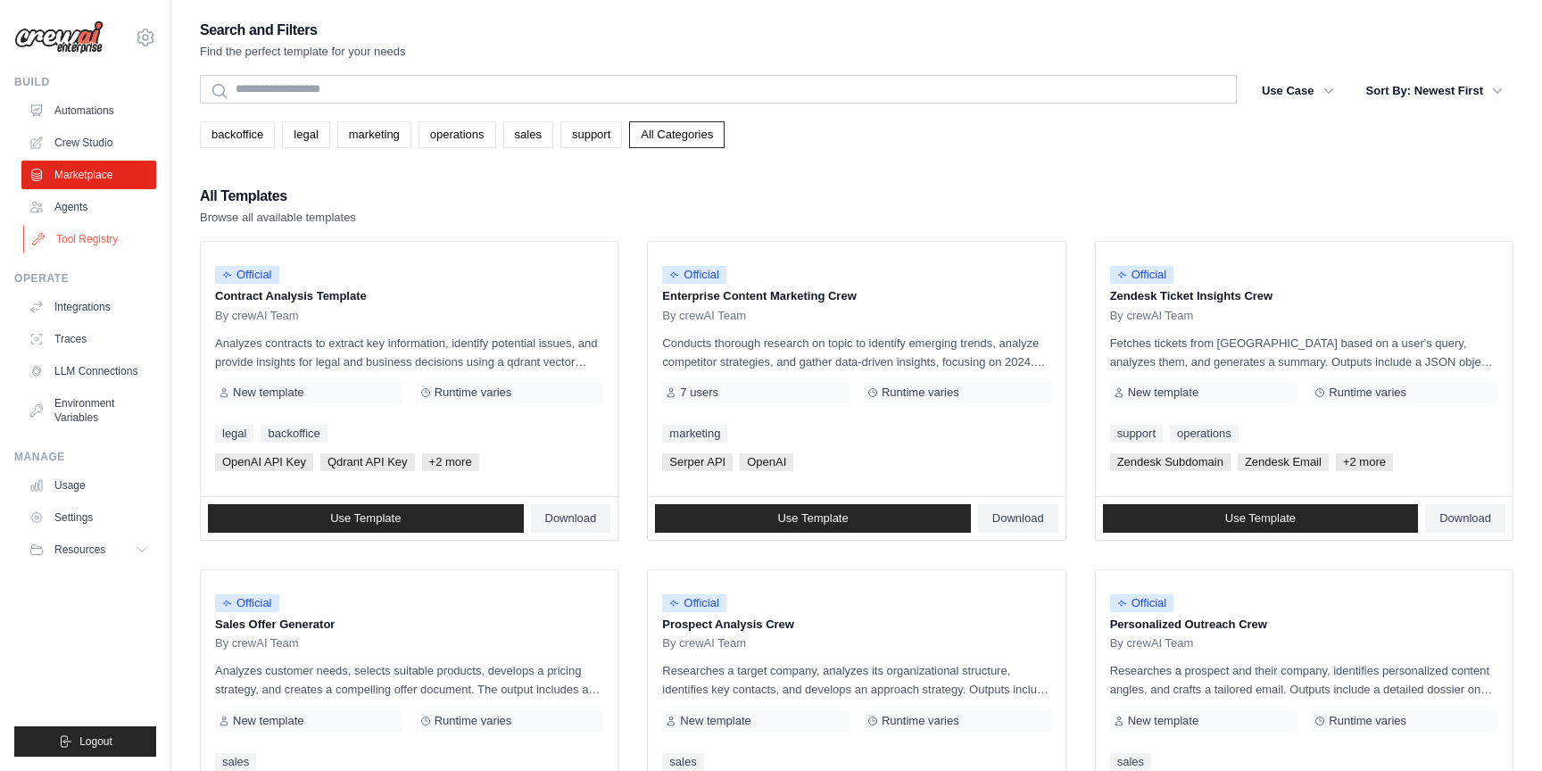
click at [95, 231] on link "Tool Registry" at bounding box center [90, 239] width 135 height 29
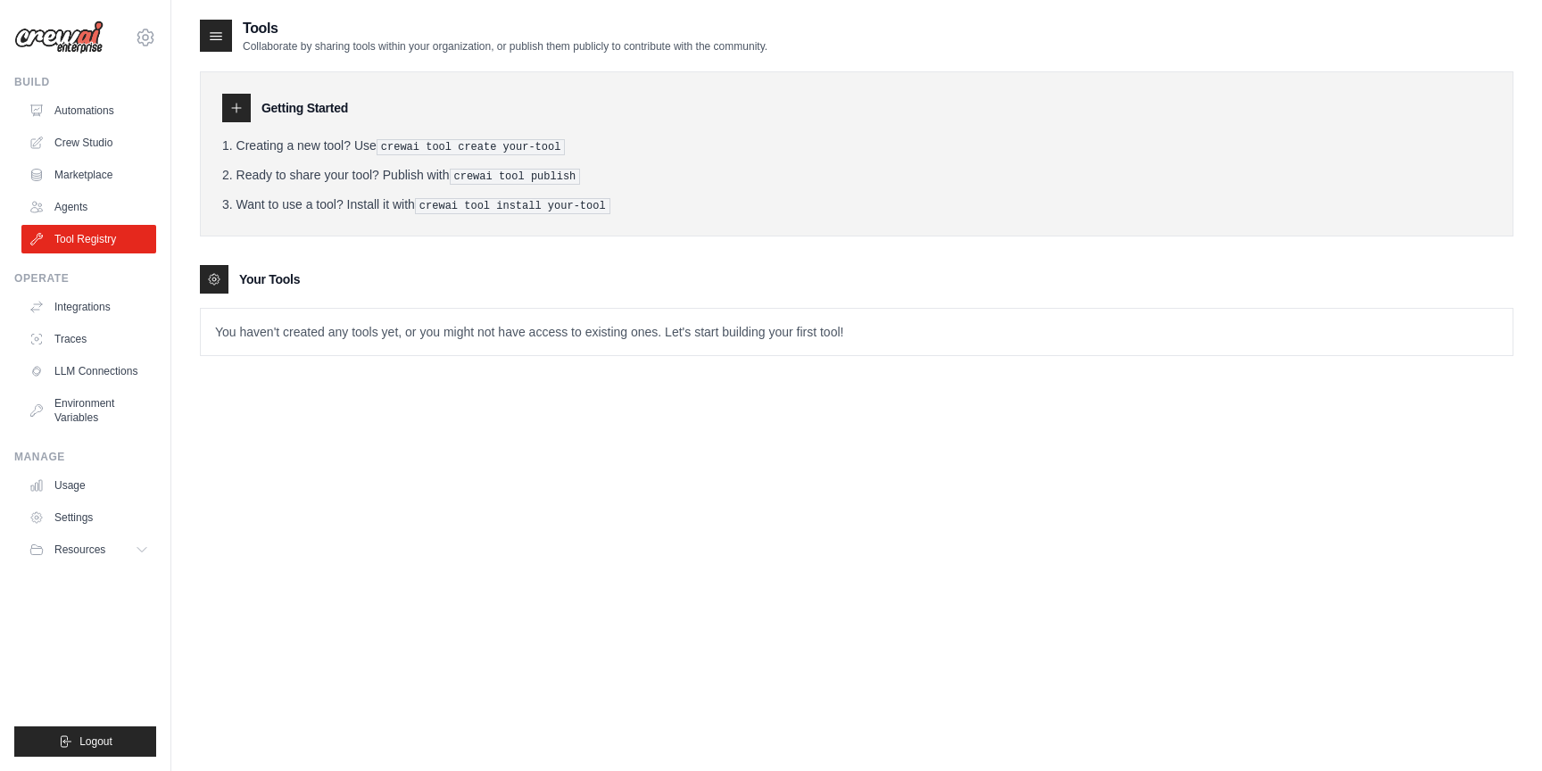
click at [236, 107] on icon at bounding box center [236, 108] width 9 height 9
click at [413, 149] on pre "crewai tool create your-tool" at bounding box center [471, 147] width 189 height 16
